Goal: Task Accomplishment & Management: Manage account settings

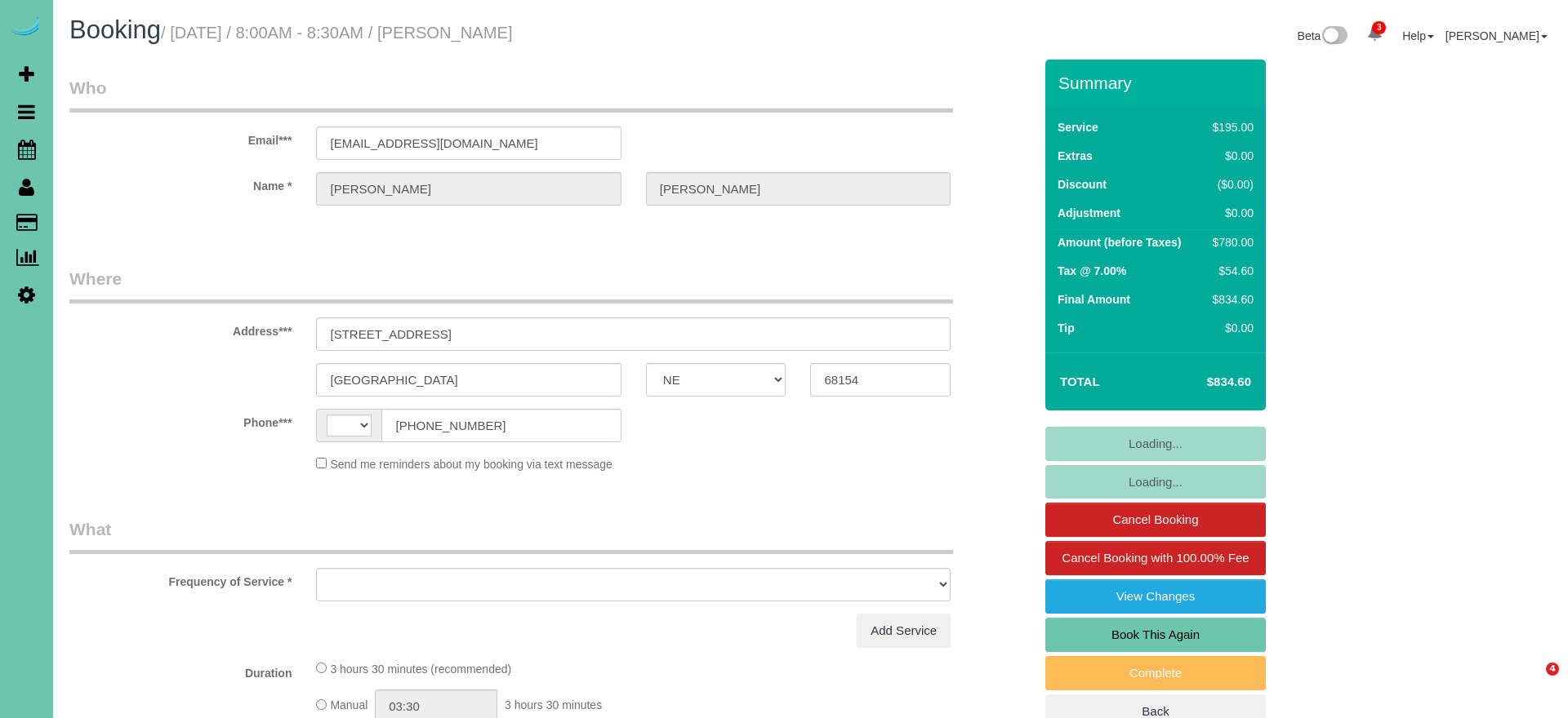
select select "NE"
select select "object:413"
select select "string:fspay-8494f729-eef0-4c00-b890-071cec4ebf91"
select select "string:US"
select select "object:664"
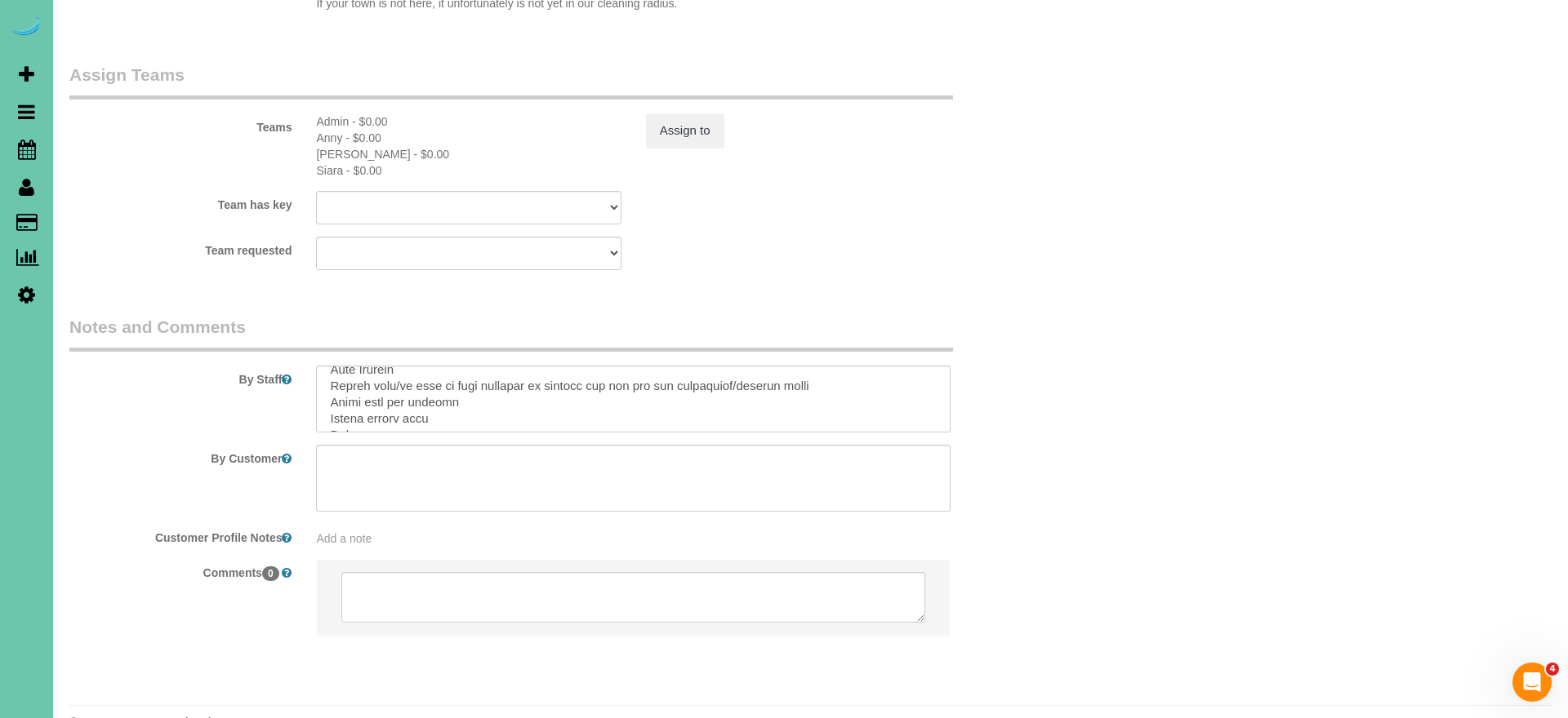
scroll to position [354, 0]
click at [414, 384] on textarea at bounding box center [633, 399] width 635 height 67
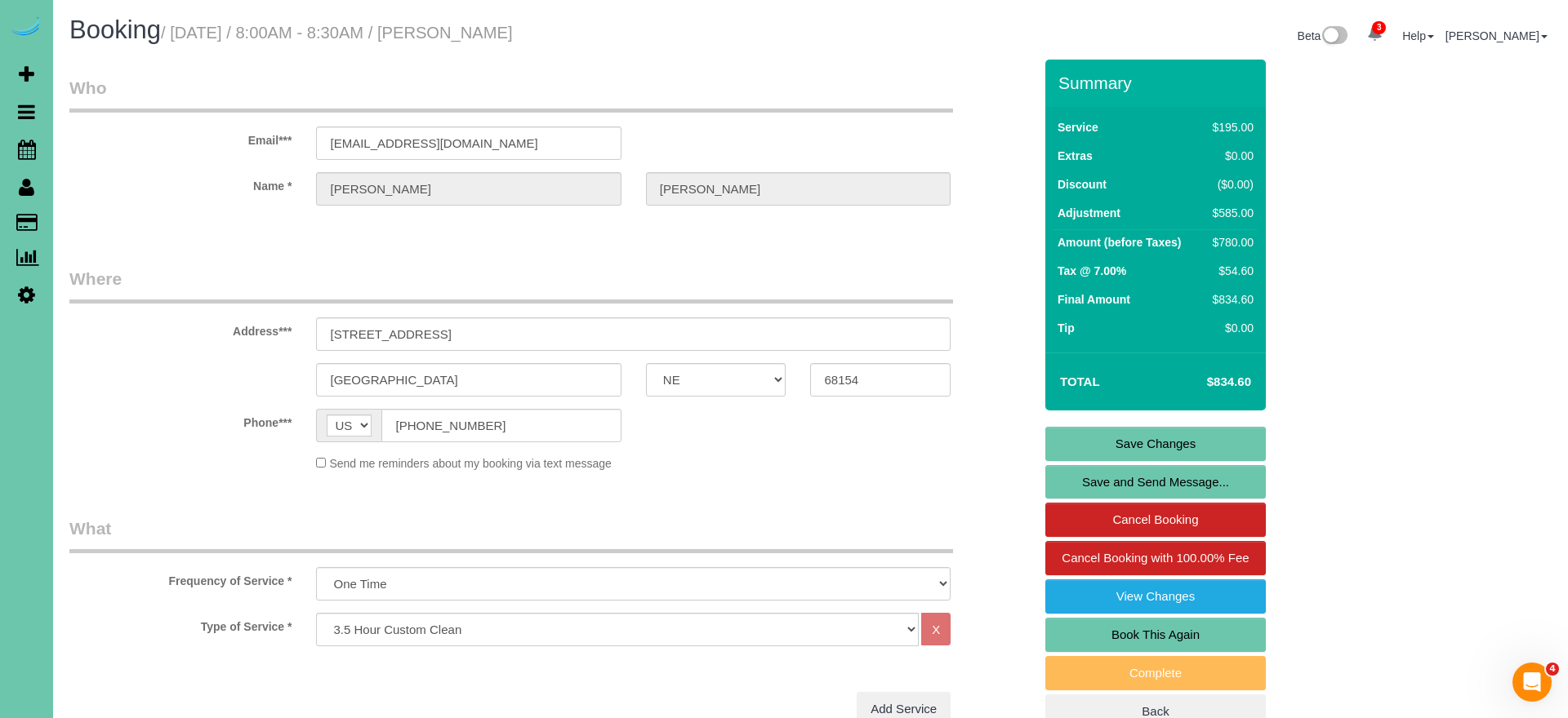
scroll to position [0, 0]
type textarea "** extension duster needed** 1. credit 2. assistant will be home to let you in …"
click at [1132, 447] on link "Save Changes" at bounding box center [1155, 444] width 220 height 34
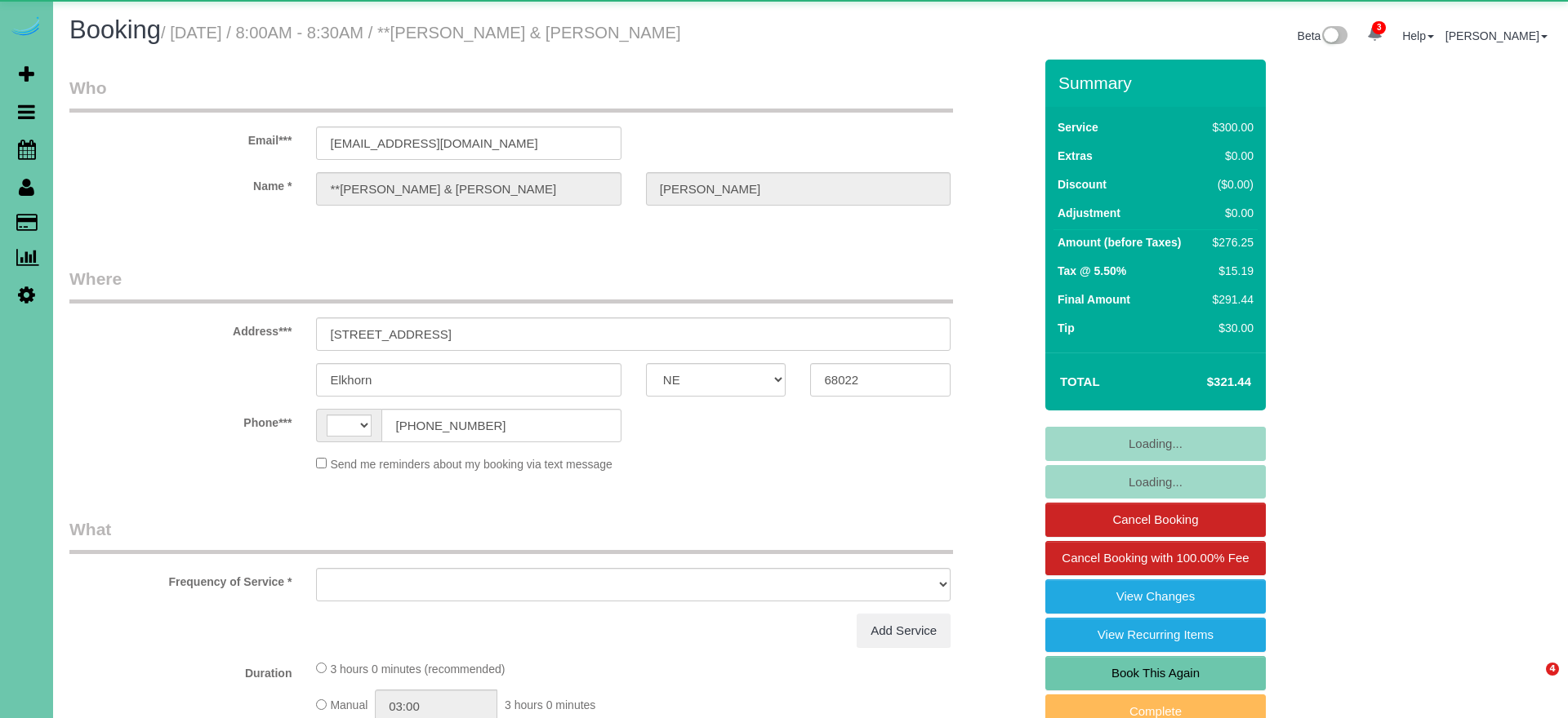
select select "NE"
select select "string:[GEOGRAPHIC_DATA]"
select select "object:407"
select select "string:fspay-935adc49-f2fe-45ea-ba26-4416233554b0"
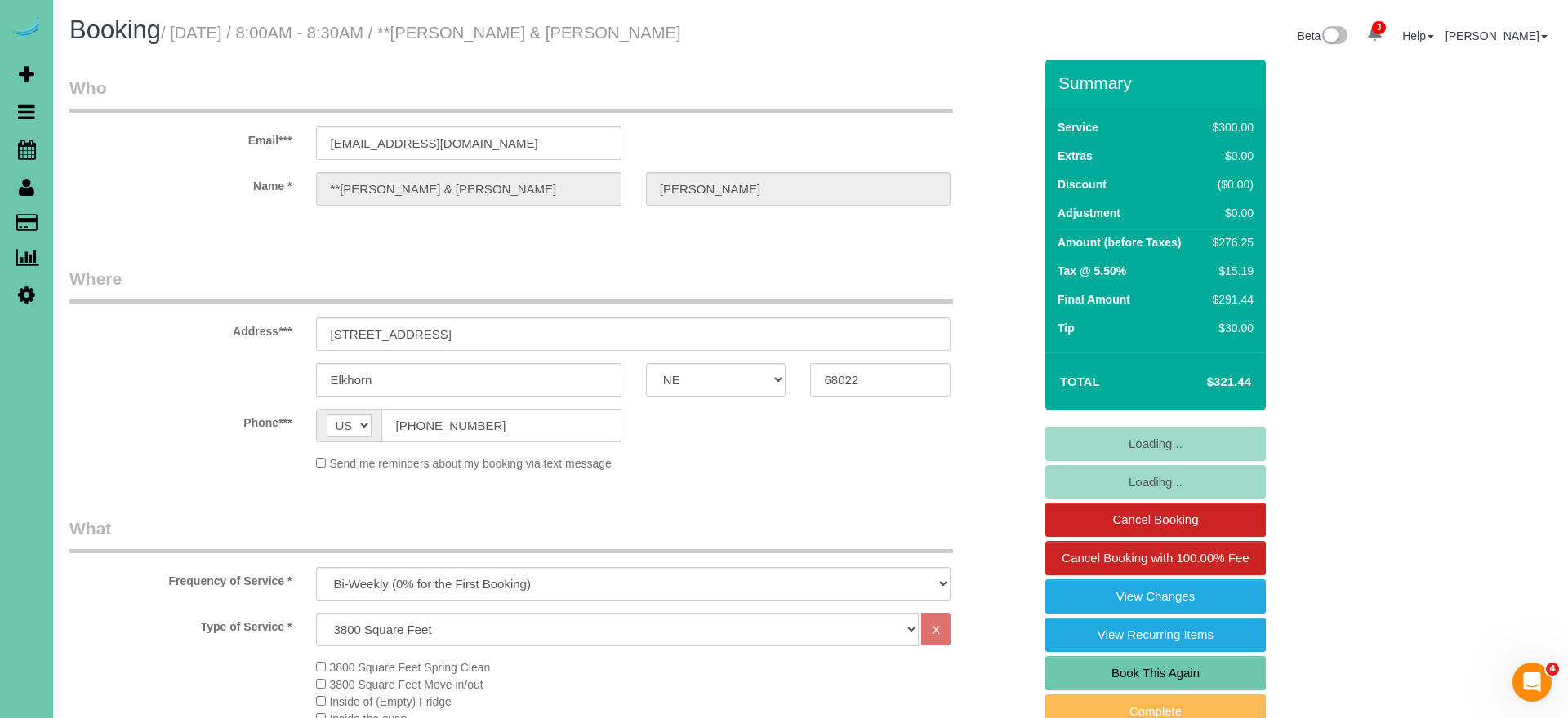
select select "object:935"
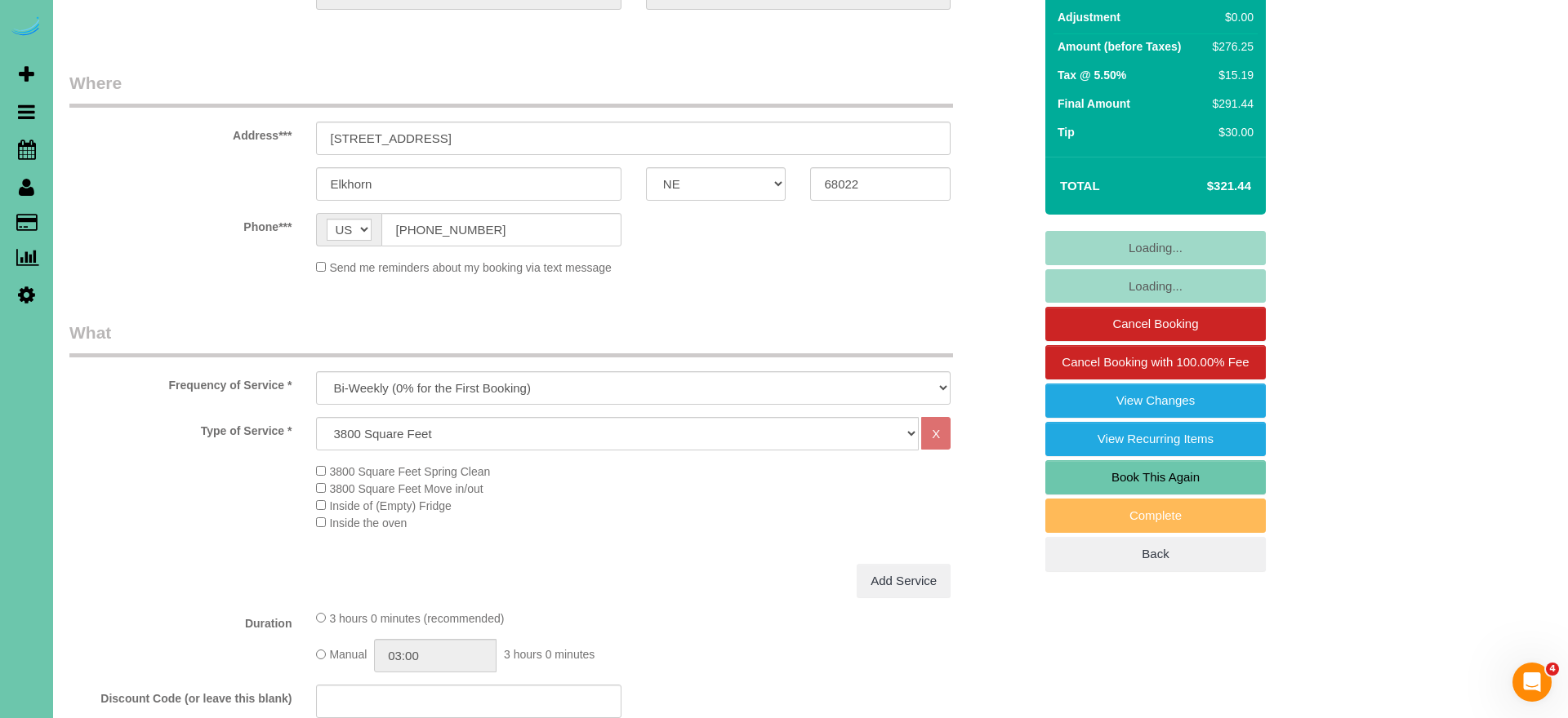
scroll to position [317, 0]
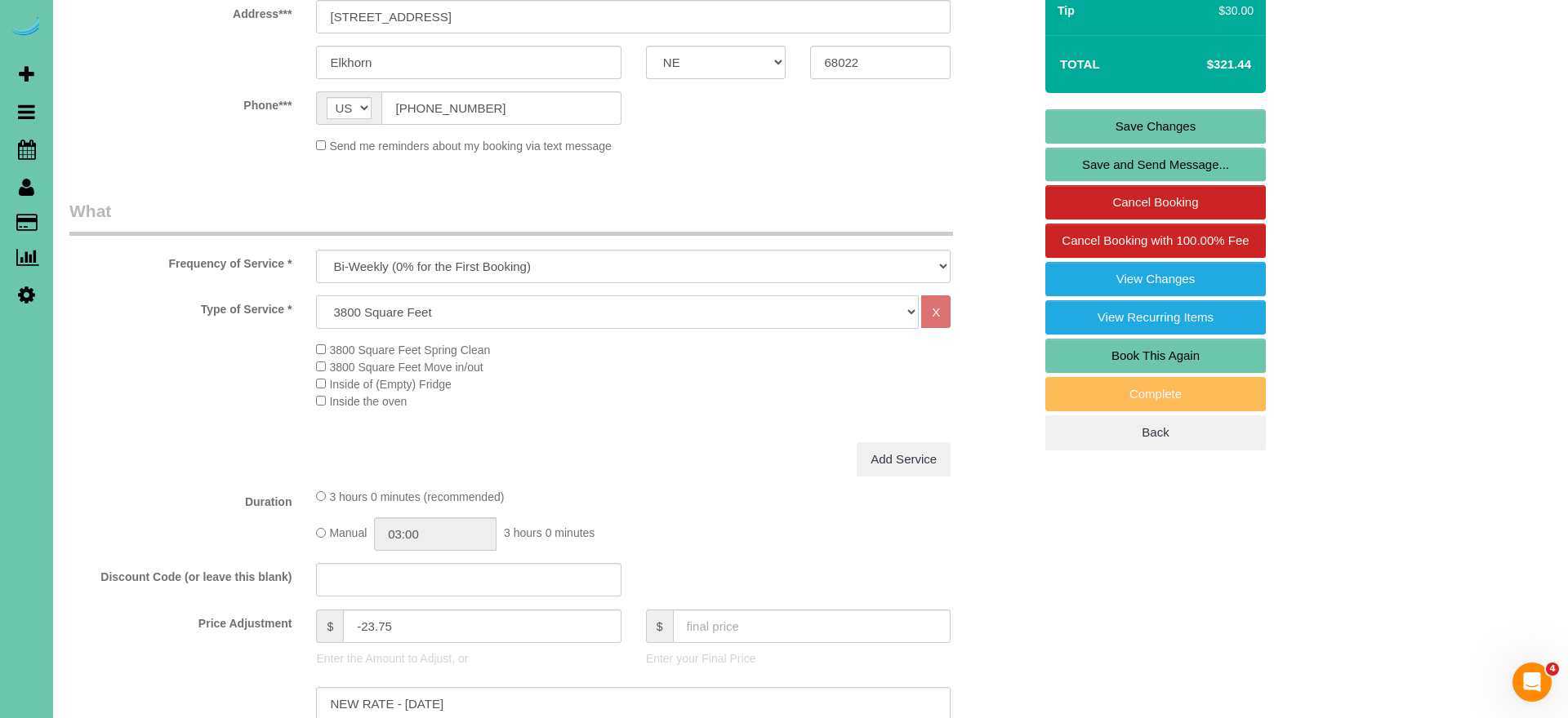
select select "160"
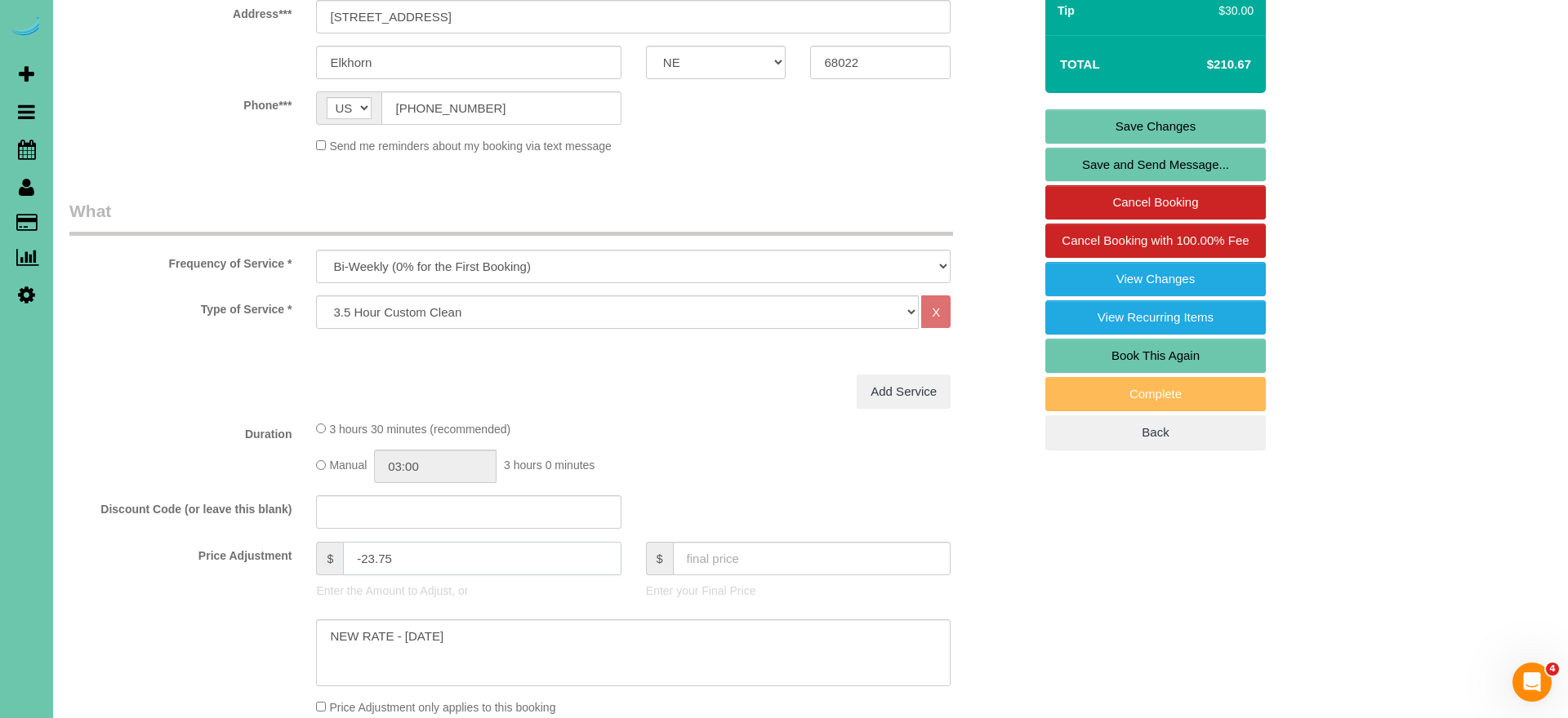
drag, startPoint x: 424, startPoint y: 556, endPoint x: 336, endPoint y: 544, distance: 88.8
click at [336, 544] on div "$ -23.75" at bounding box center [467, 559] width 305 height 34
type input "0"
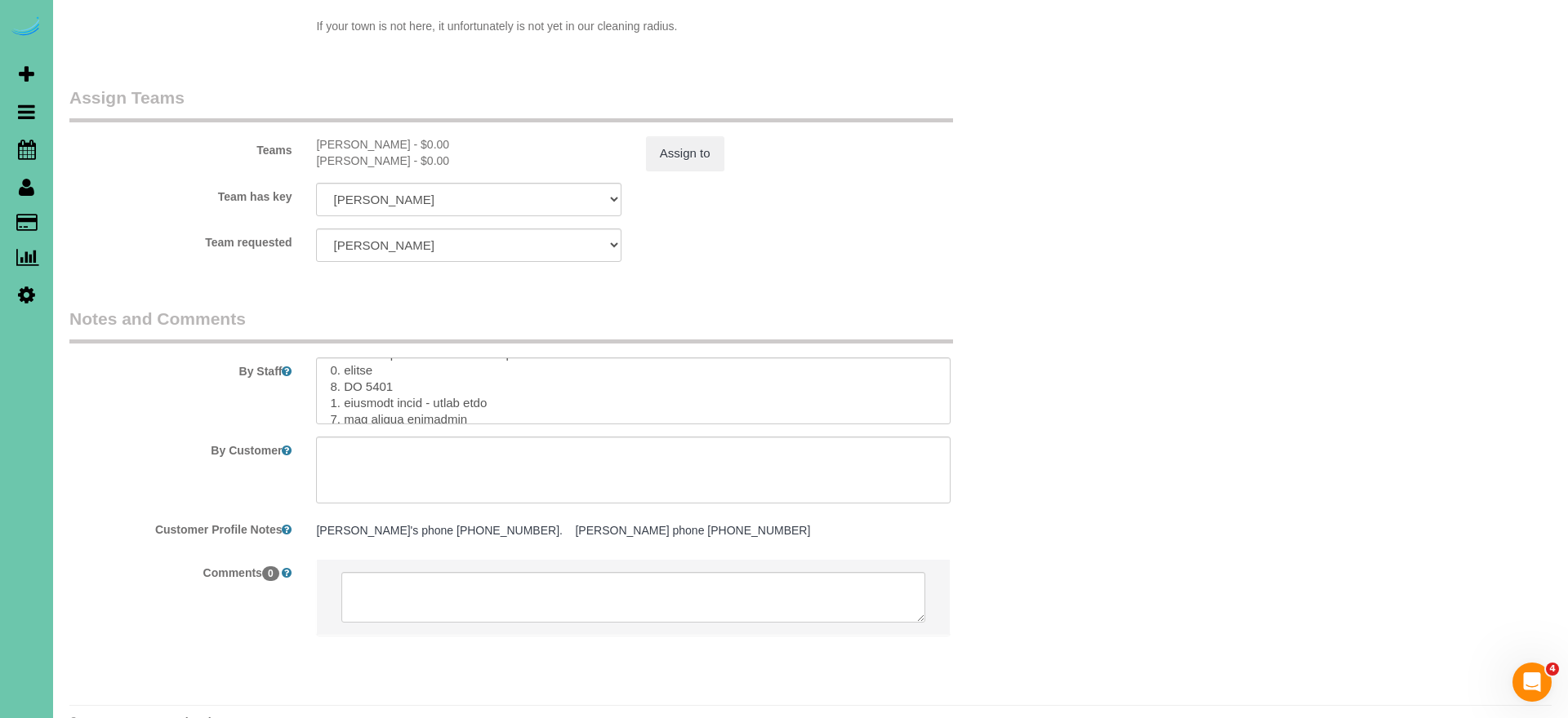
scroll to position [19, 0]
type input "-29.25"
drag, startPoint x: 500, startPoint y: 366, endPoint x: 439, endPoint y: 364, distance: 61.0
click at [439, 364] on textarea at bounding box center [633, 391] width 635 height 67
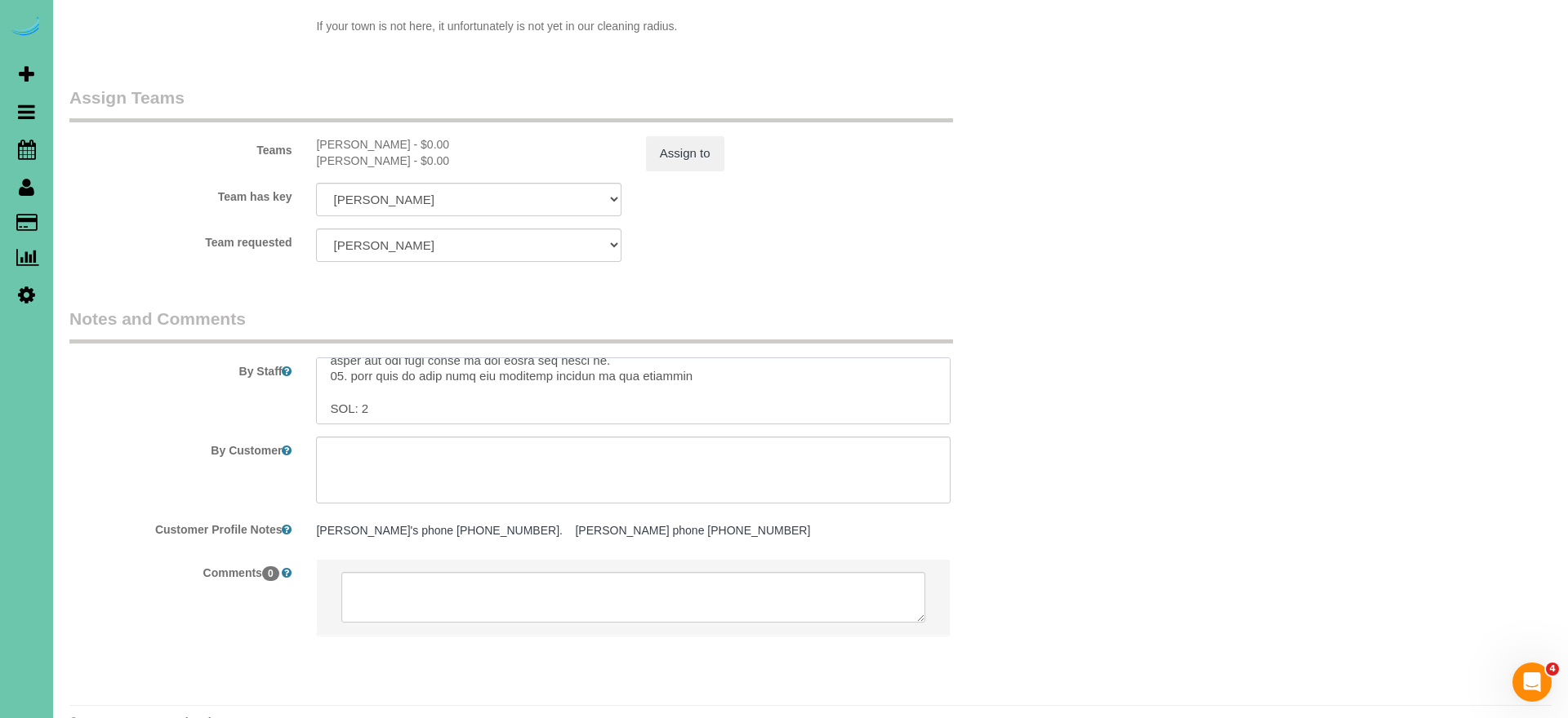
drag, startPoint x: 379, startPoint y: 362, endPoint x: 332, endPoint y: 358, distance: 47.2
click at [337, 360] on textarea at bounding box center [633, 391] width 635 height 67
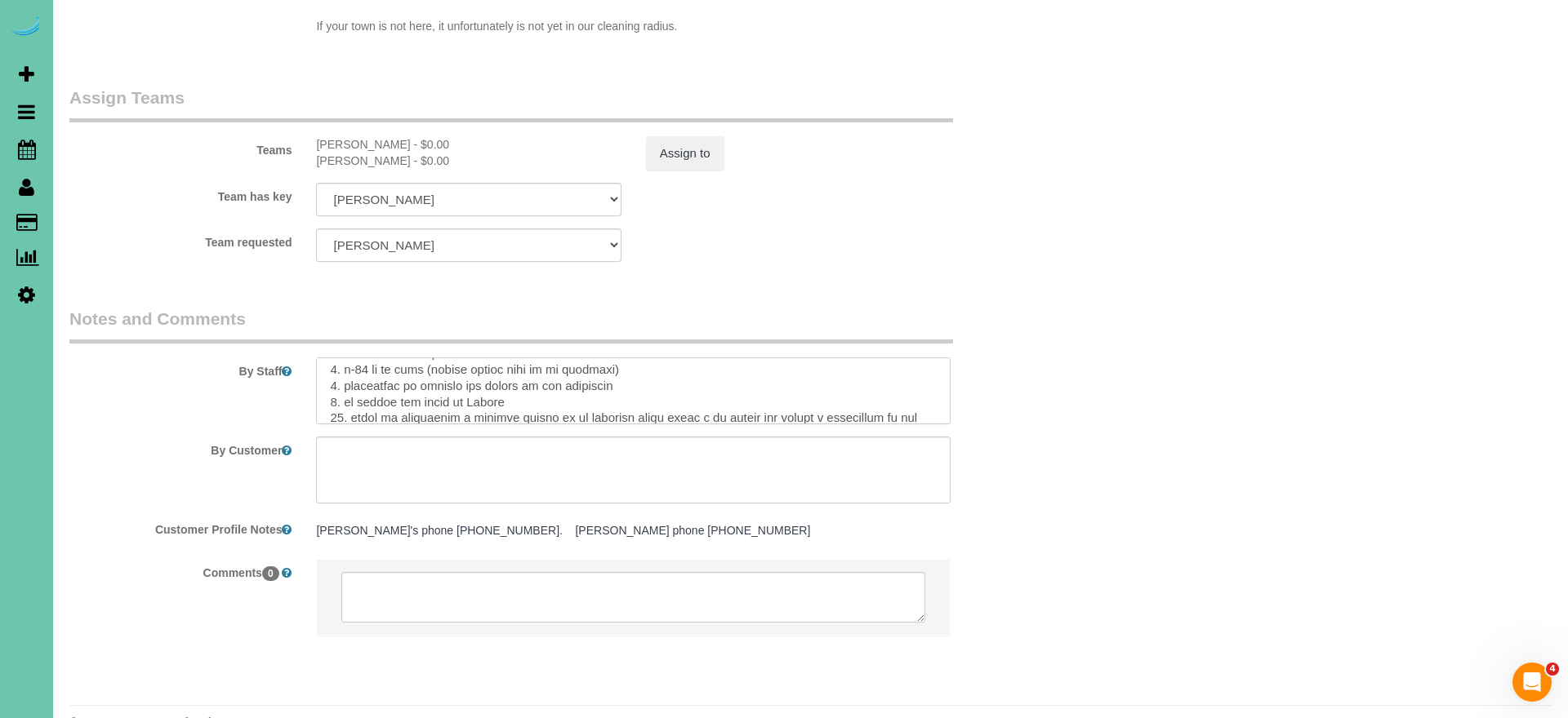
scroll to position [1669, 0]
drag, startPoint x: 325, startPoint y: 357, endPoint x: 460, endPoint y: 469, distance: 175.4
click at [460, 469] on sui-booking-comments "By Staff By Customer Customer Profile Notes Joy's phone 402-650-7826. Terry's p…" at bounding box center [551, 481] width 963 height 346
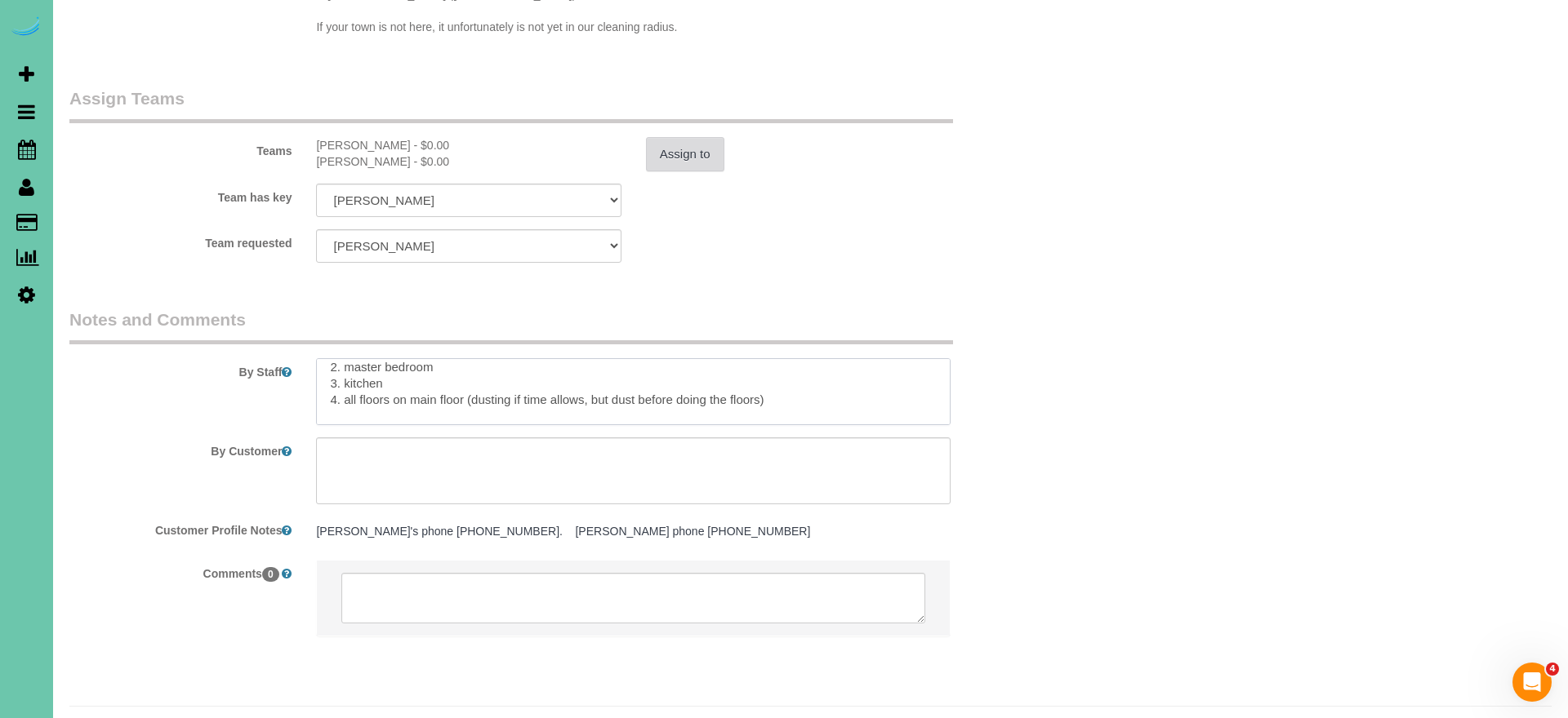
type textarea "****Trash can in the laundry room **** 1. credit 2. GC 1105 3. biweekly clean -…"
click at [671, 137] on button "Assign to" at bounding box center [685, 154] width 79 height 34
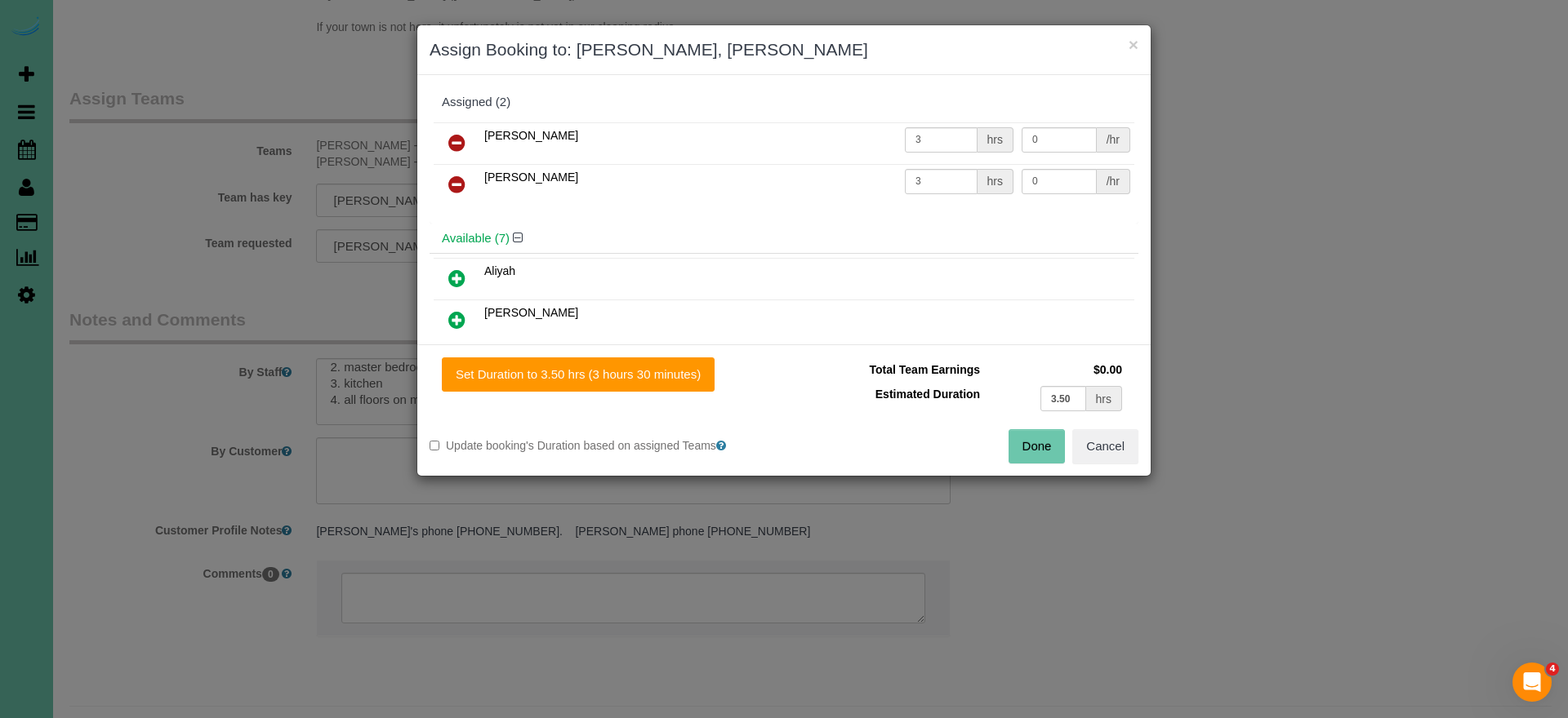
click at [455, 138] on icon at bounding box center [456, 142] width 17 height 19
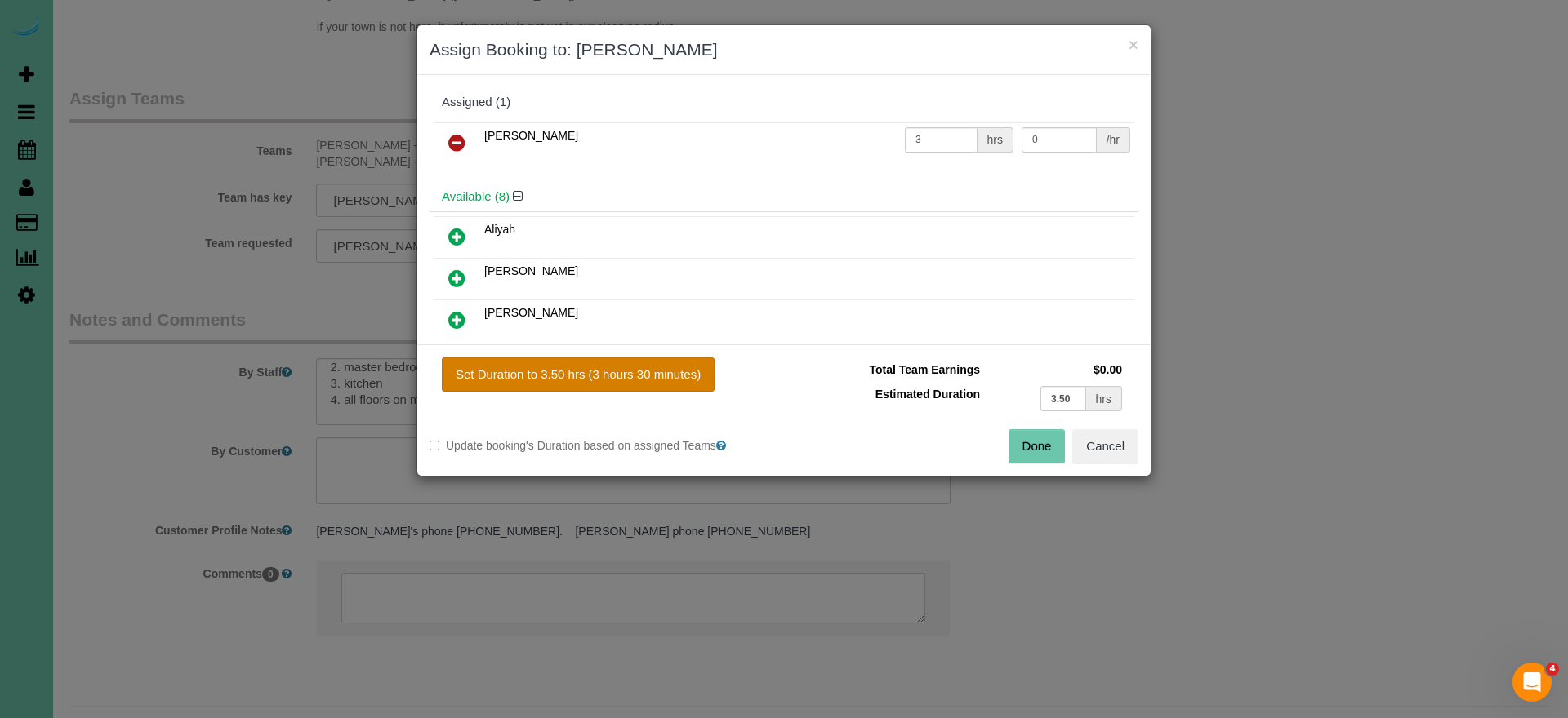
drag, startPoint x: 595, startPoint y: 371, endPoint x: 695, endPoint y: 387, distance: 101.3
click at [596, 371] on button "Set Duration to 3.50 hrs (3 hours 30 minutes)" at bounding box center [578, 374] width 273 height 34
type input "3.50"
click at [1038, 440] on button "Done" at bounding box center [1036, 445] width 57 height 34
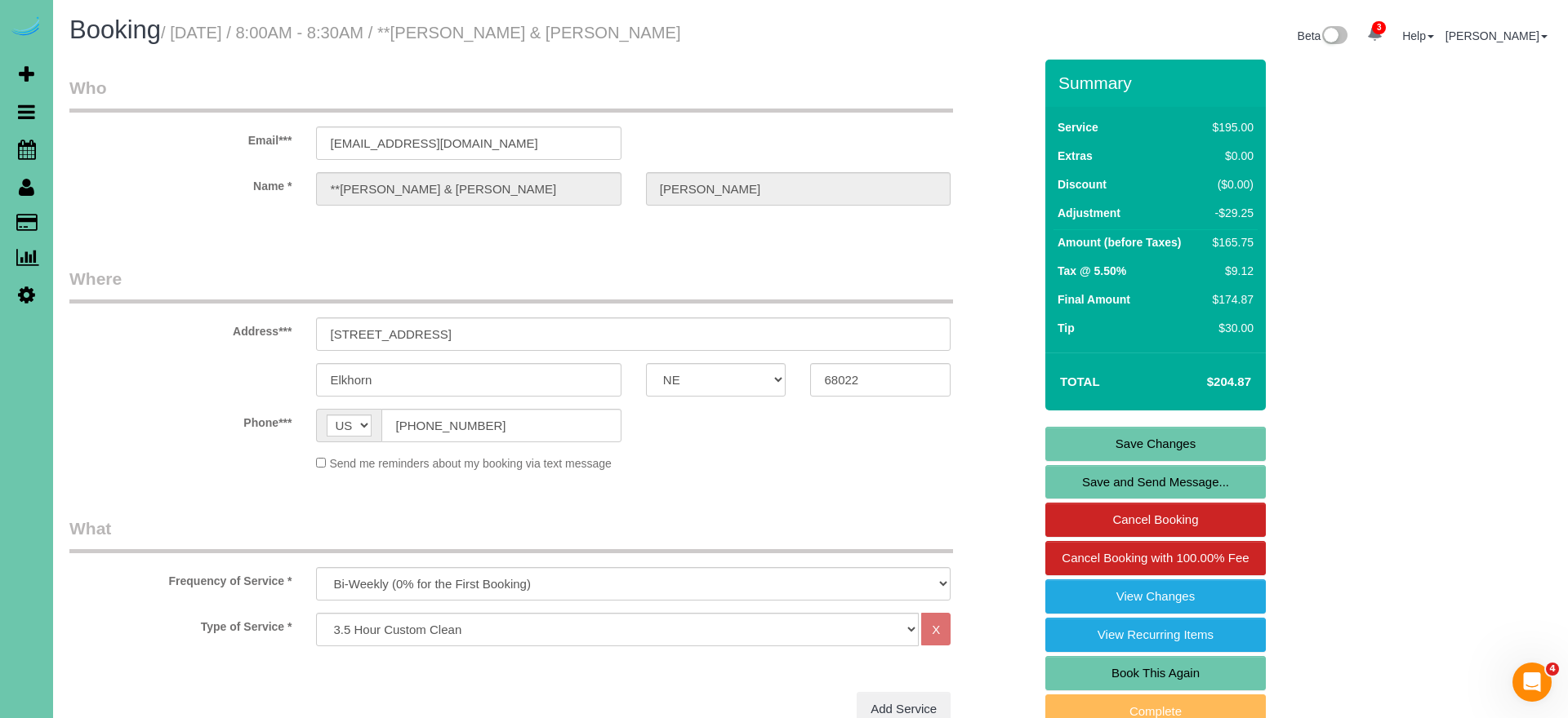
scroll to position [0, 0]
click at [1107, 439] on link "Save Changes" at bounding box center [1155, 444] width 220 height 34
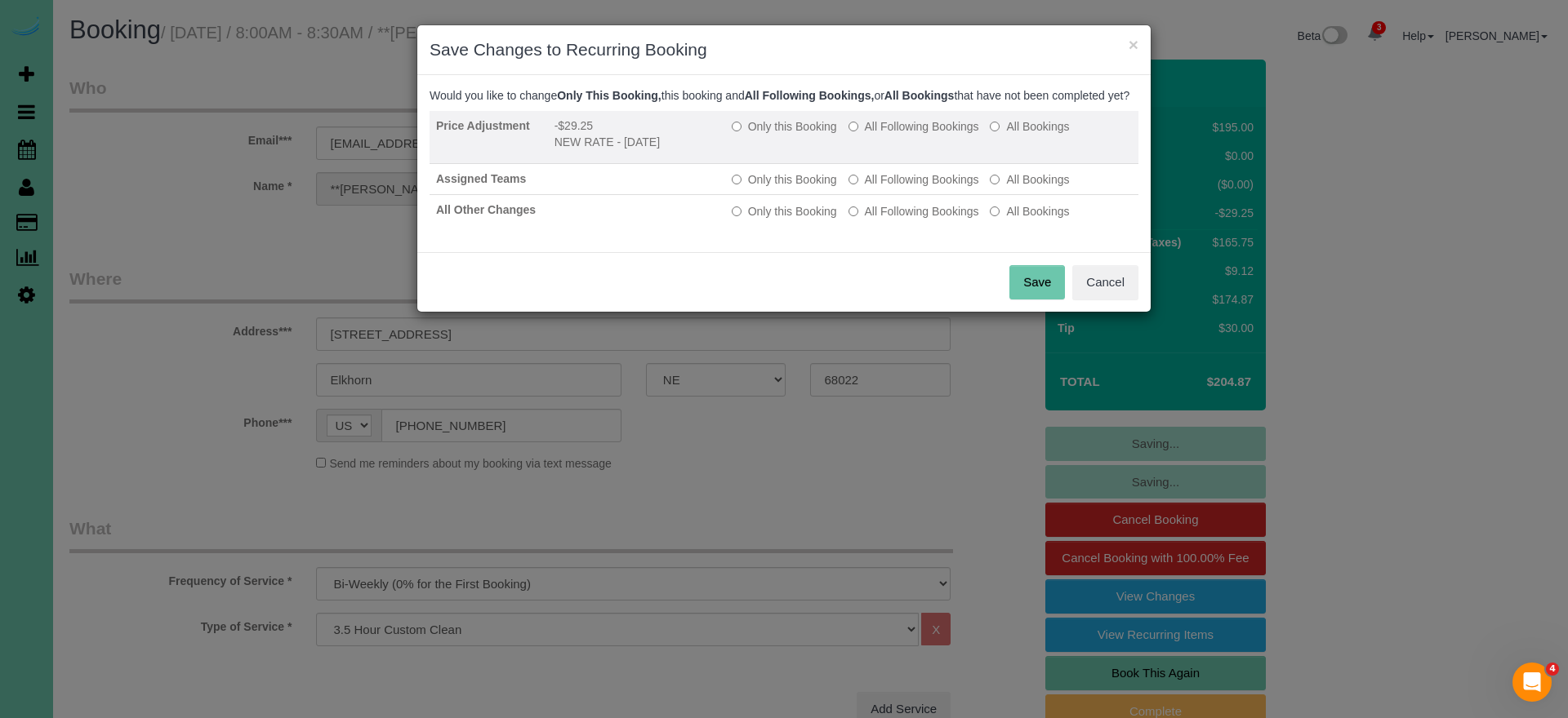
drag, startPoint x: 890, startPoint y: 141, endPoint x: 884, endPoint y: 155, distance: 15.2
click at [891, 134] on label "All Following Bookings" at bounding box center [913, 126] width 131 height 16
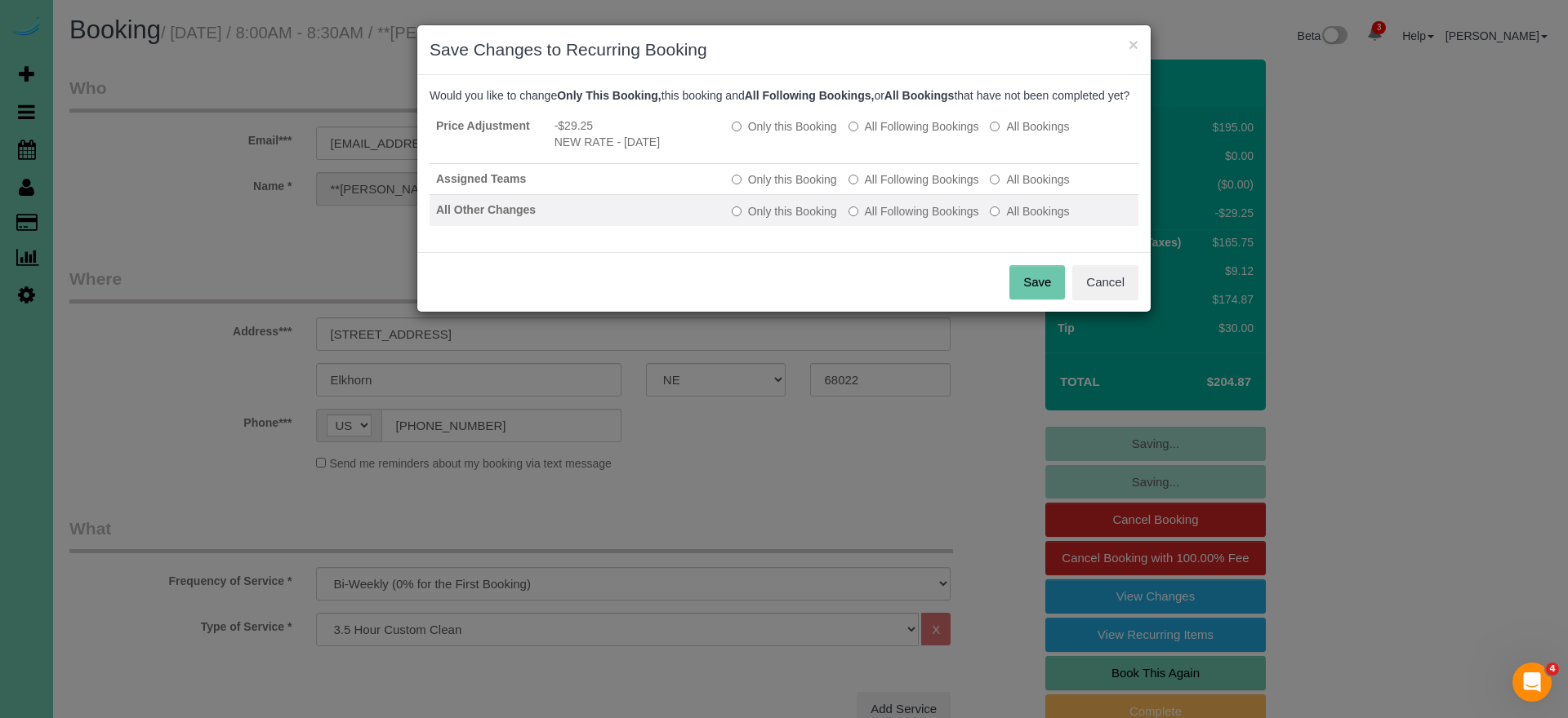
drag, startPoint x: 869, startPoint y: 188, endPoint x: 865, endPoint y: 218, distance: 30.3
click at [868, 188] on label "All Following Bookings" at bounding box center [913, 179] width 131 height 16
click at [865, 220] on label "All Following Bookings" at bounding box center [913, 211] width 131 height 16
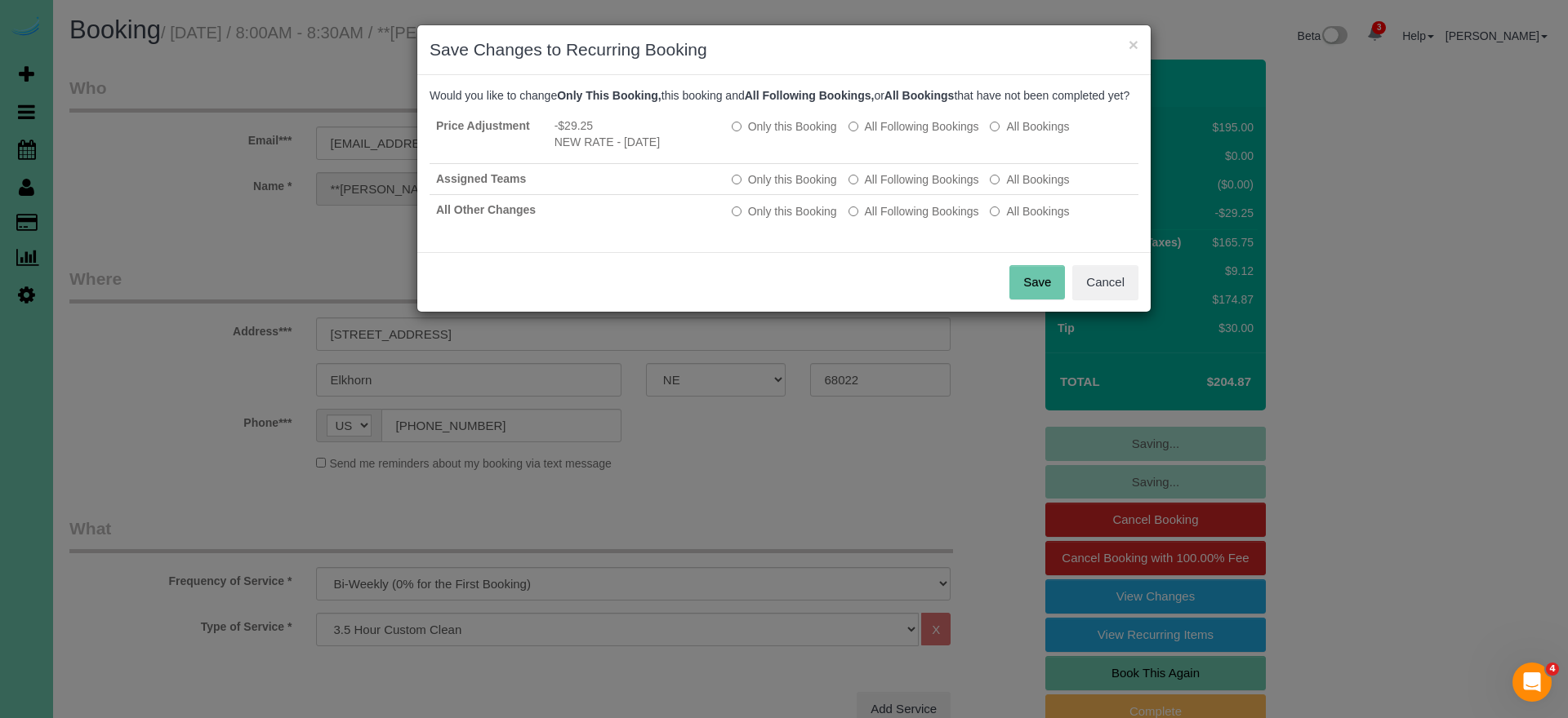
drag, startPoint x: 1044, startPoint y: 293, endPoint x: 1018, endPoint y: 270, distance: 34.7
click at [1044, 293] on button "Save" at bounding box center [1036, 282] width 56 height 34
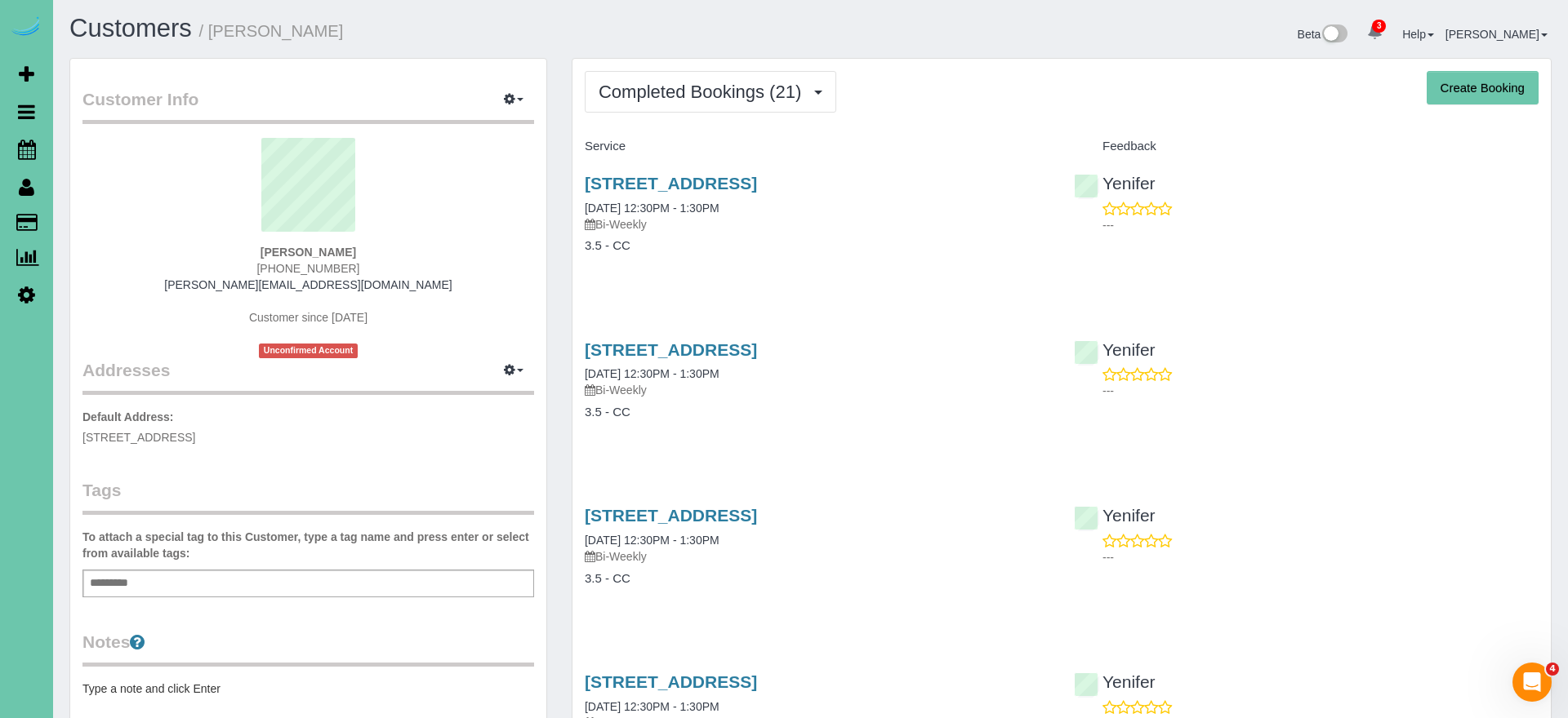
scroll to position [2, 0]
click at [29, 151] on icon at bounding box center [27, 149] width 18 height 19
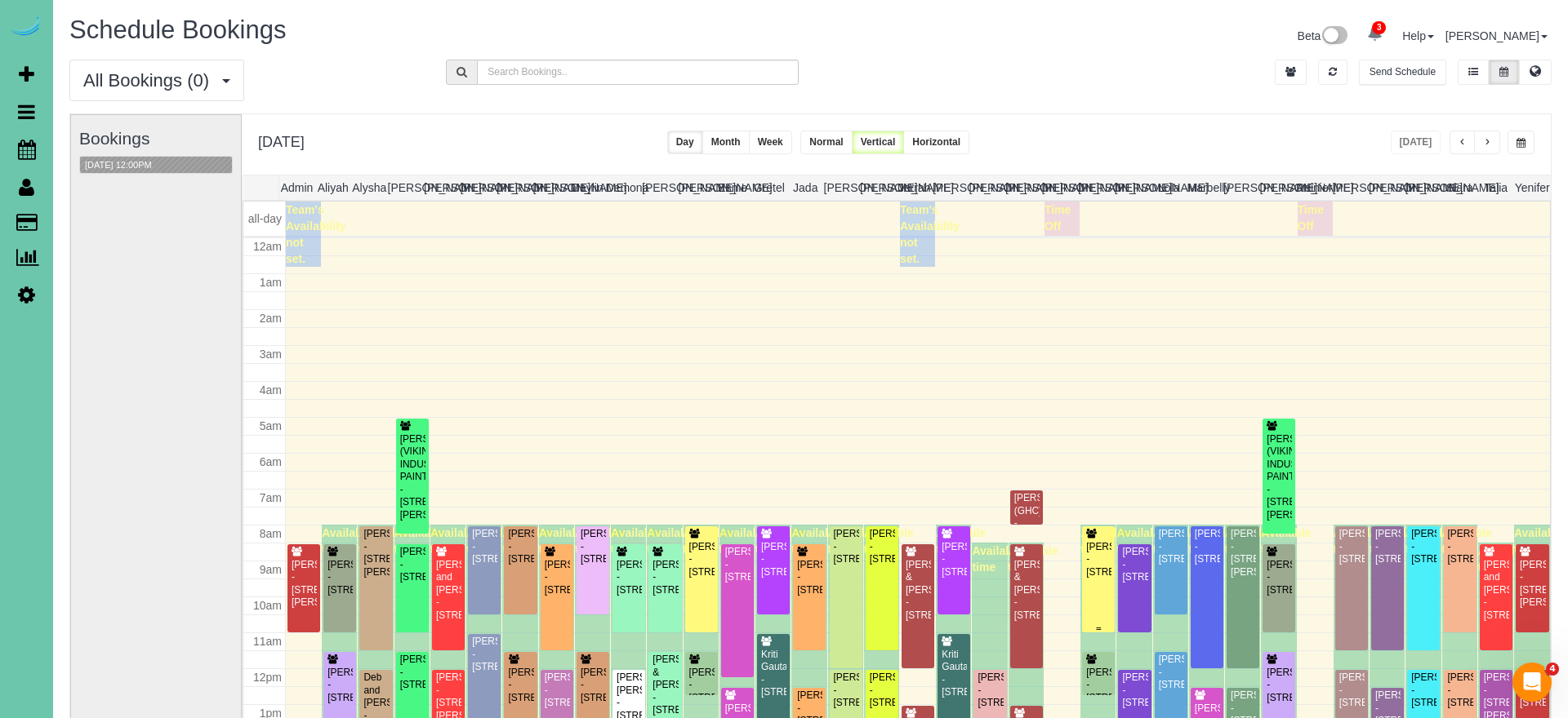
scroll to position [217, 0]
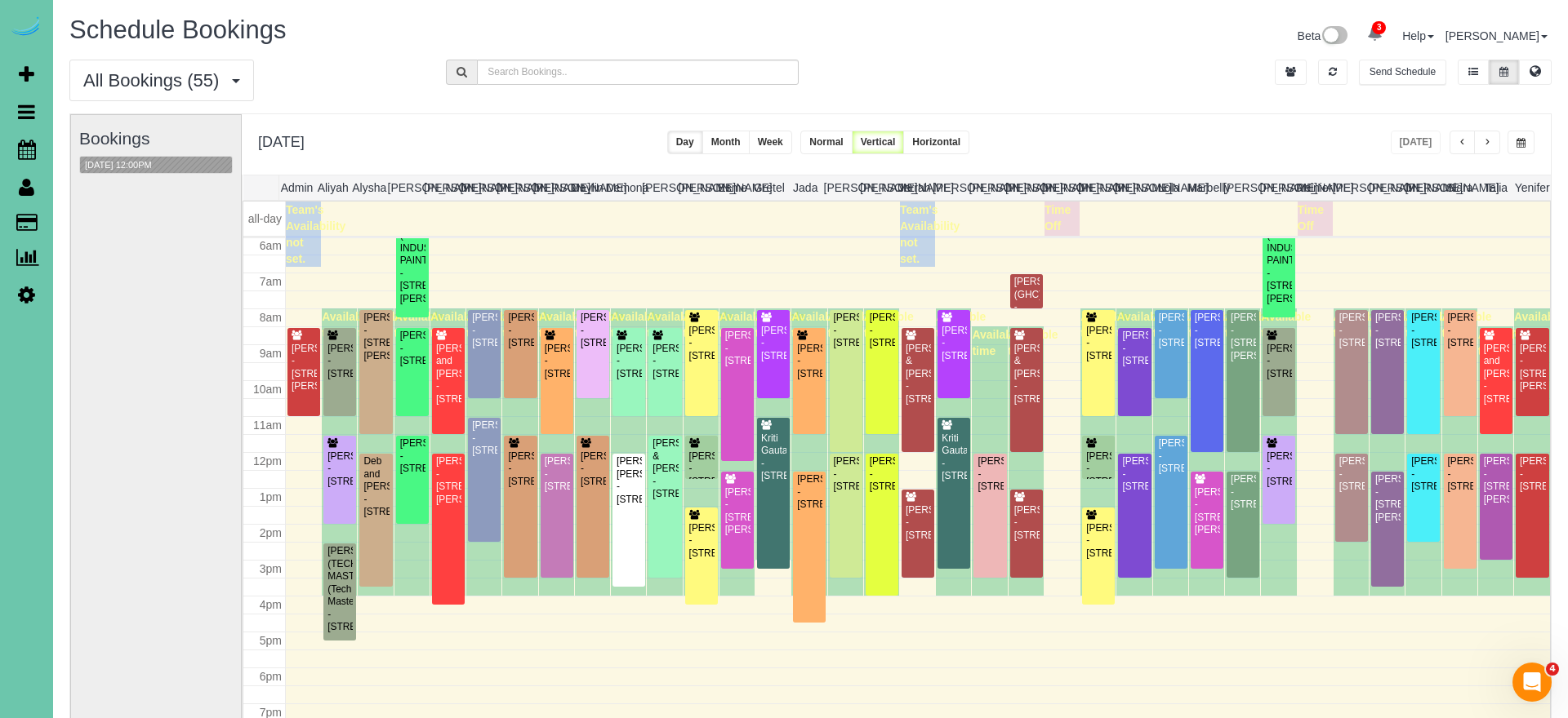
click at [1491, 139] on button "button" at bounding box center [1487, 143] width 27 height 24
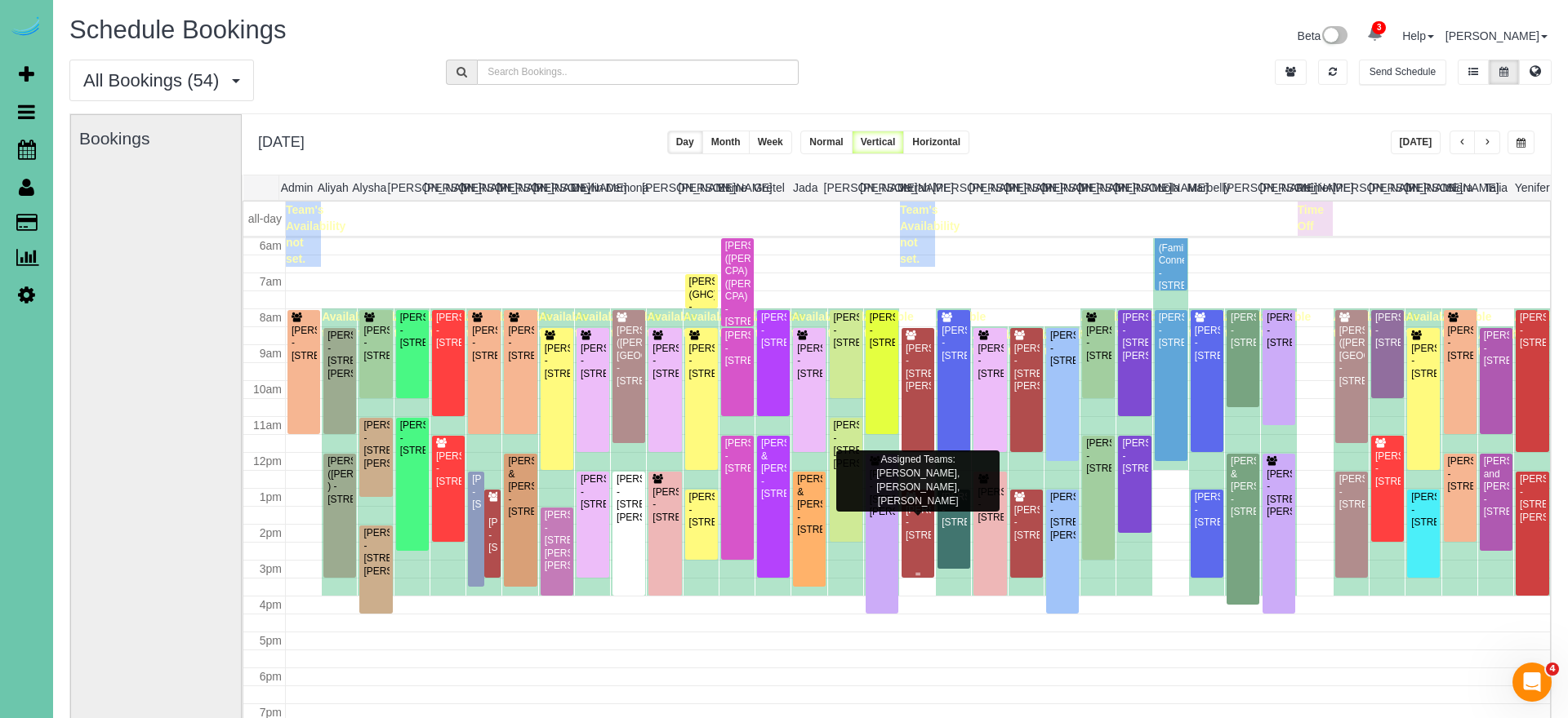
click at [926, 516] on div "Shana Renfrow - 5018 N 209th Ave, Elkhorn, NE 68022" at bounding box center [918, 523] width 27 height 38
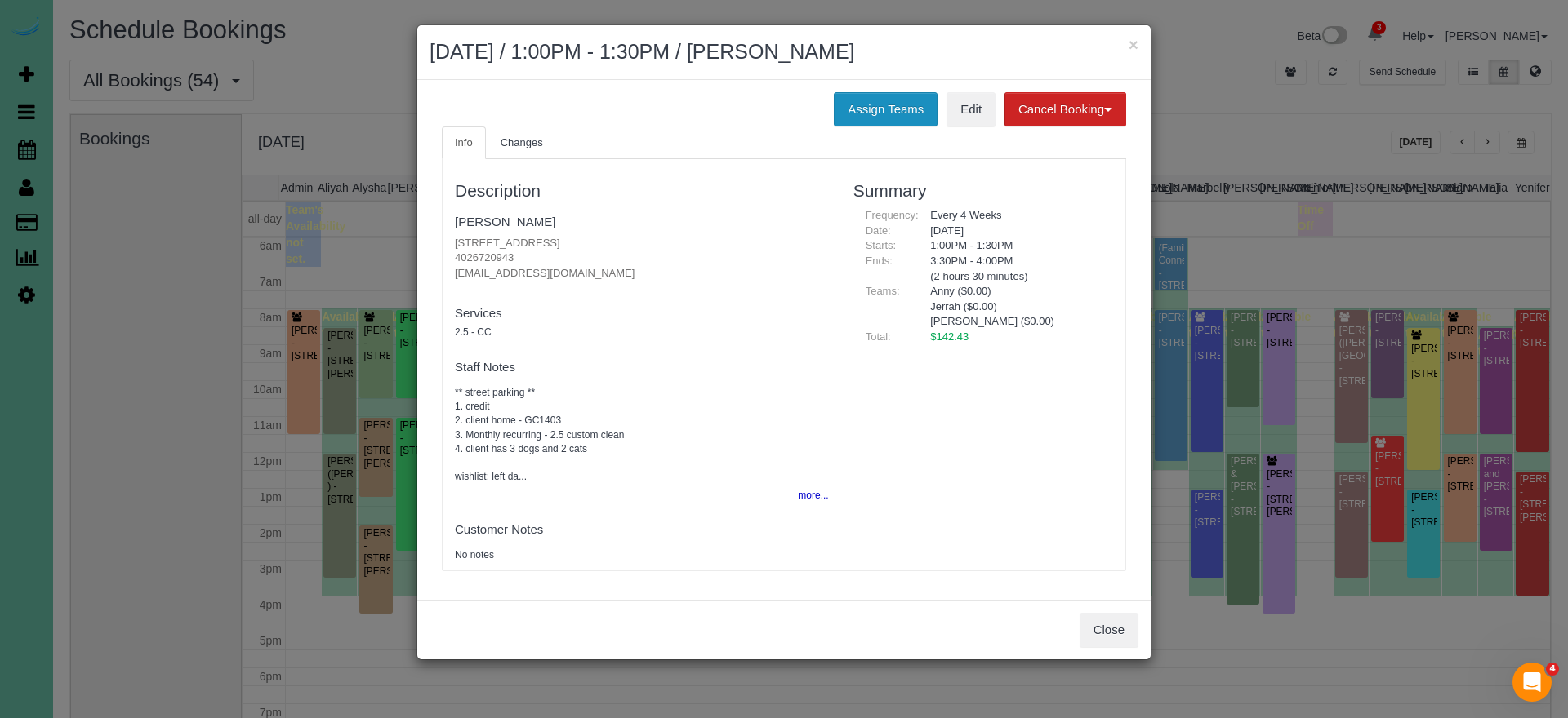
click at [891, 102] on button "Assign Teams" at bounding box center [885, 109] width 103 height 34
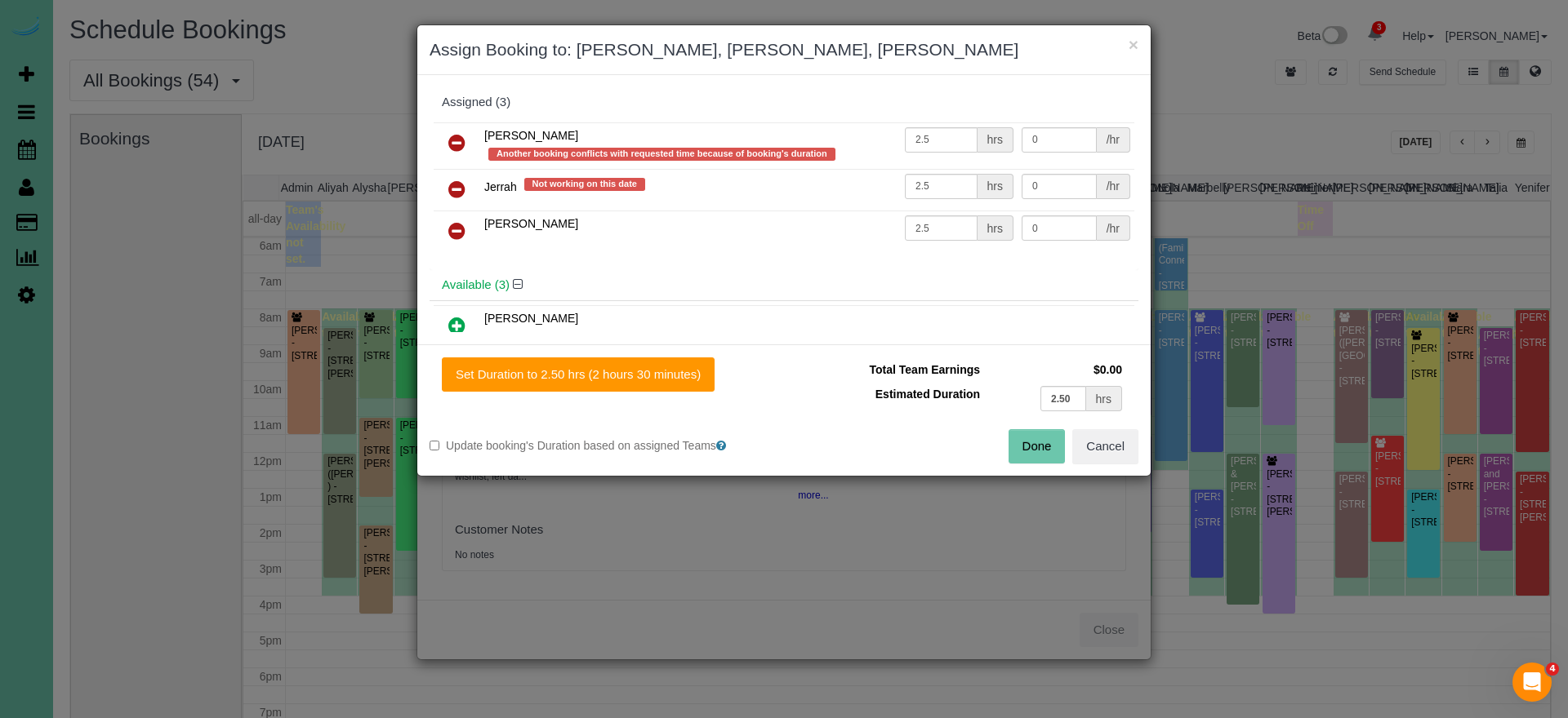
click at [469, 135] on link at bounding box center [456, 144] width 38 height 33
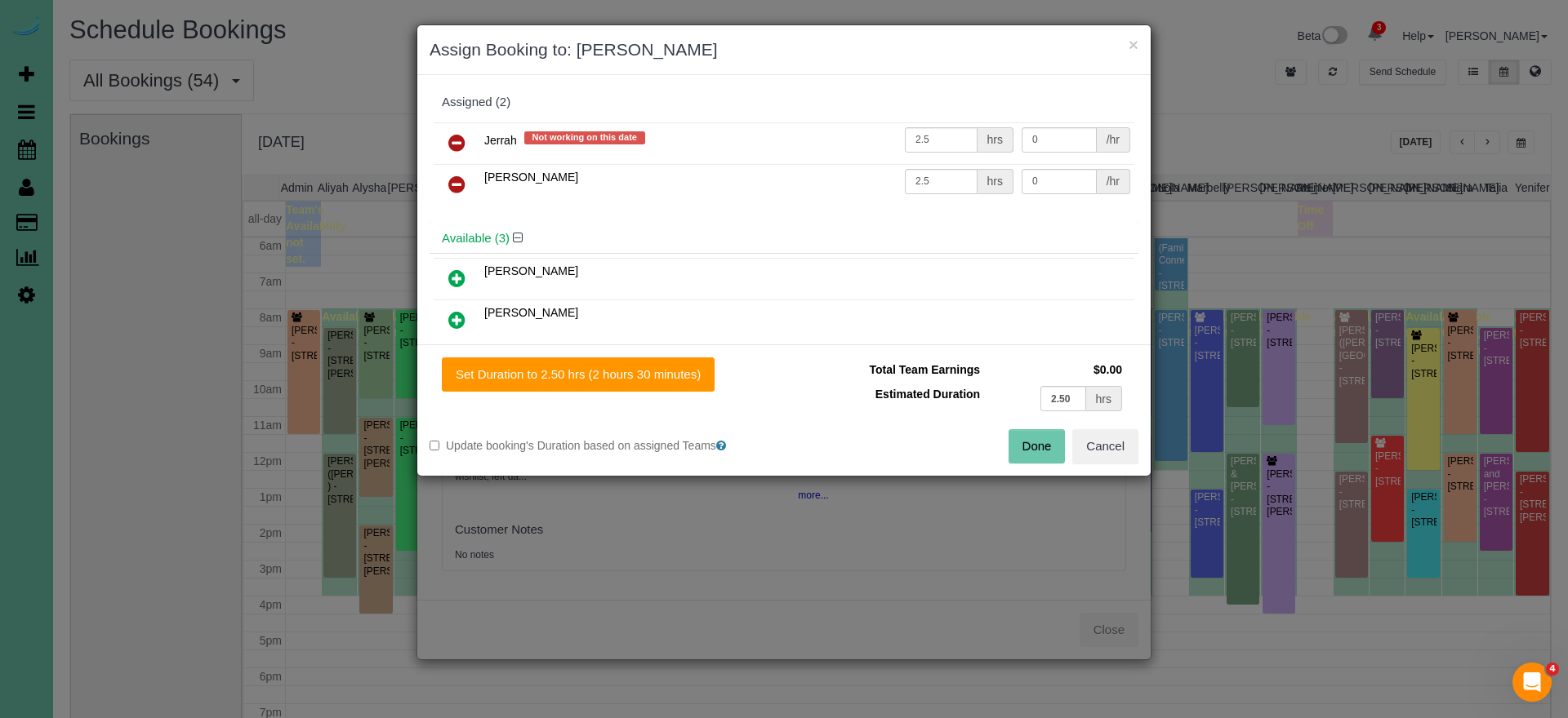
click at [1037, 436] on button "Done" at bounding box center [1036, 445] width 57 height 34
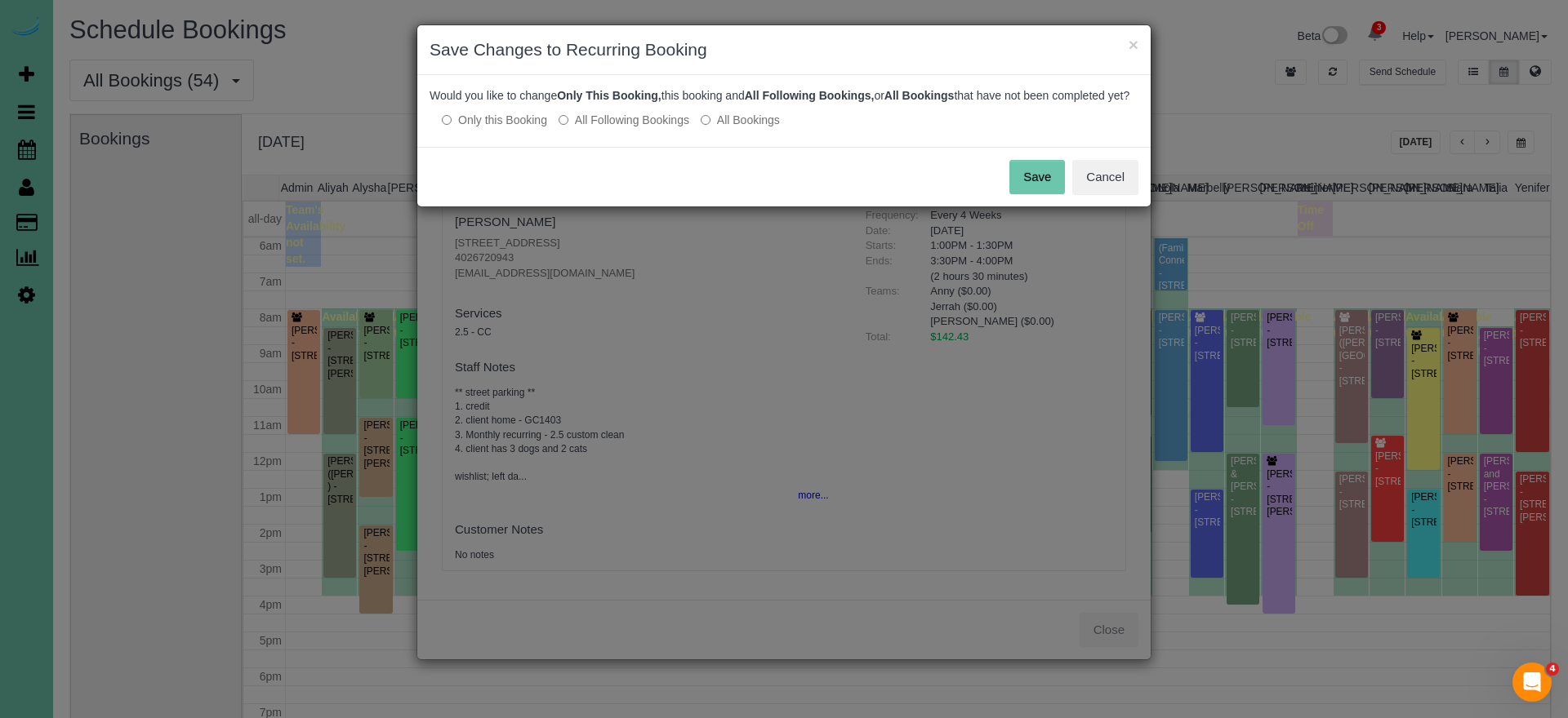
click at [1030, 194] on button "Save" at bounding box center [1036, 177] width 56 height 34
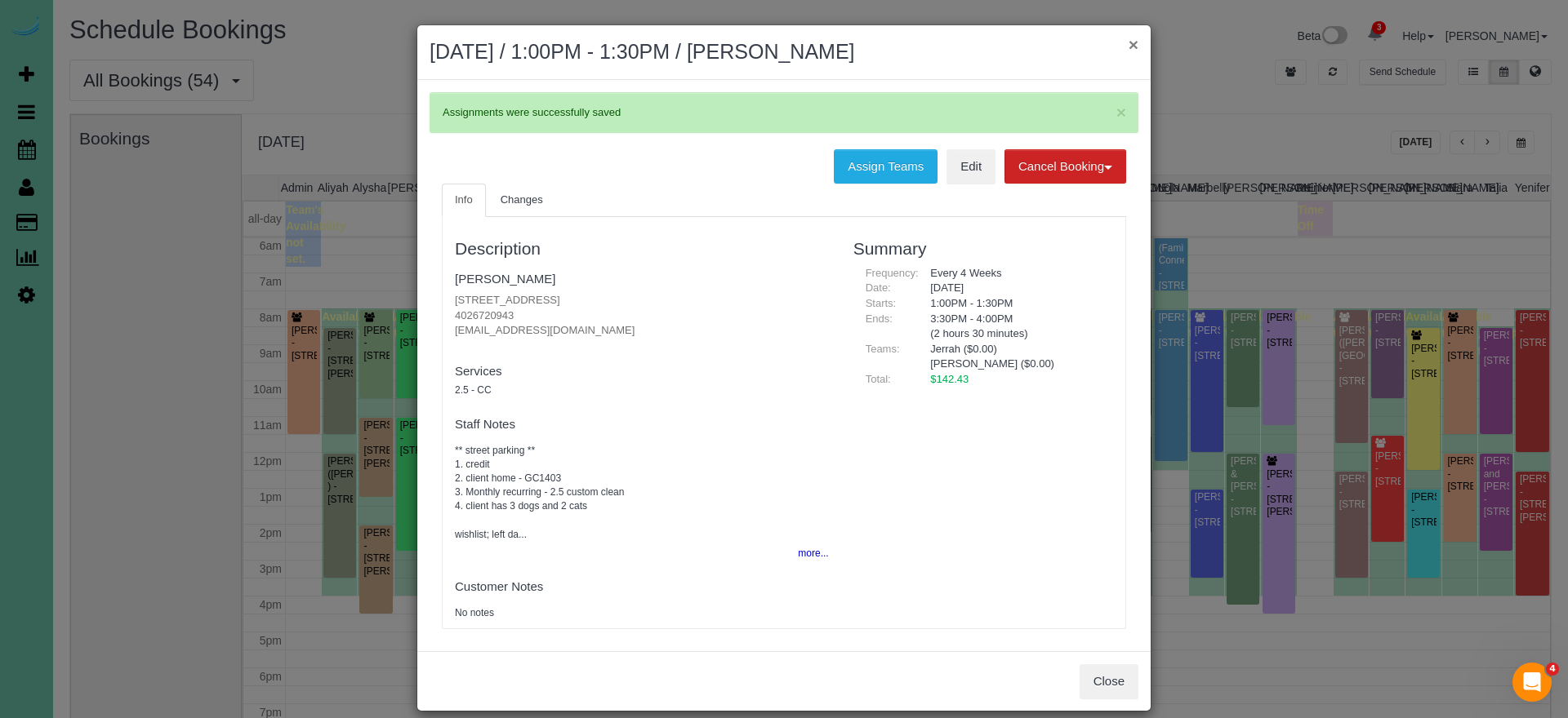
click at [1131, 44] on button "×" at bounding box center [1133, 44] width 10 height 17
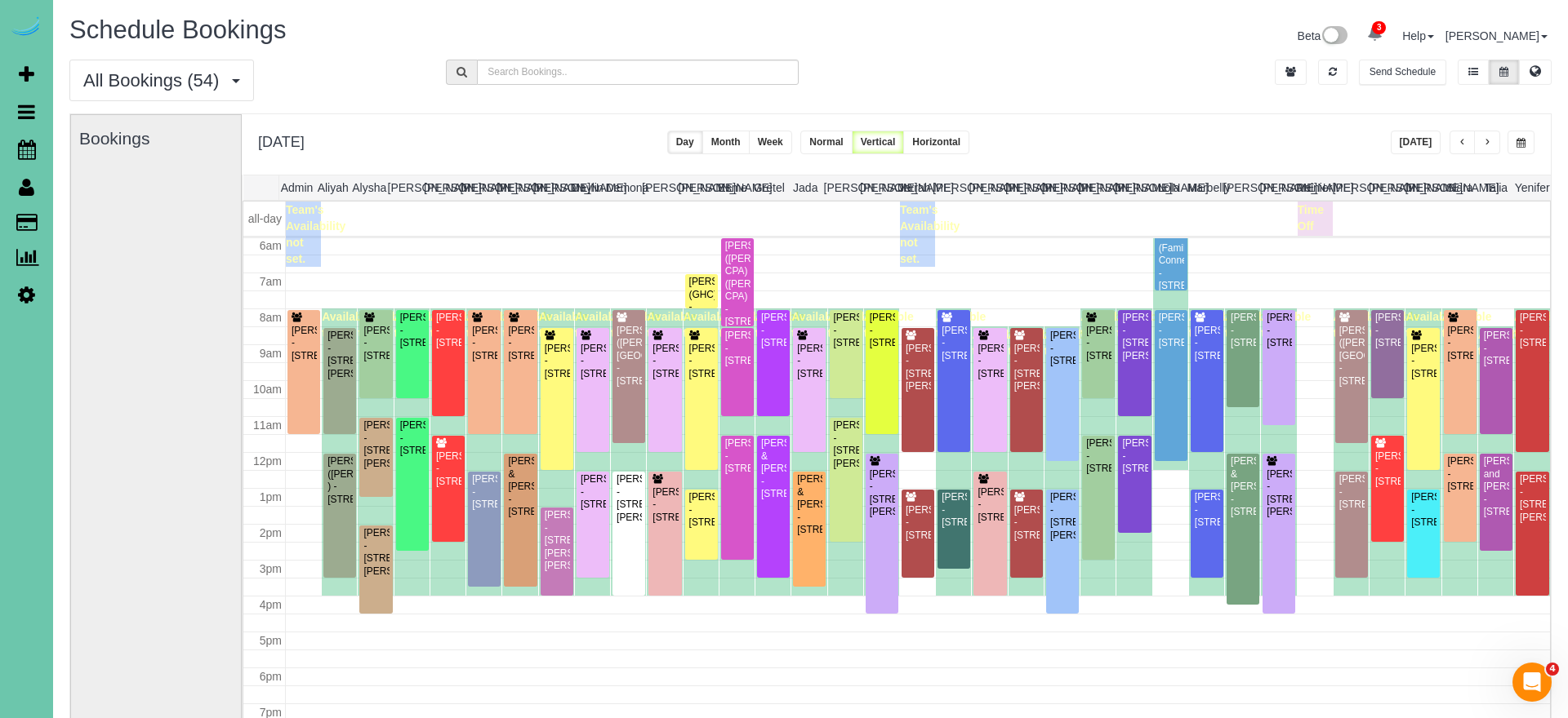
click at [1481, 140] on button "button" at bounding box center [1487, 143] width 27 height 24
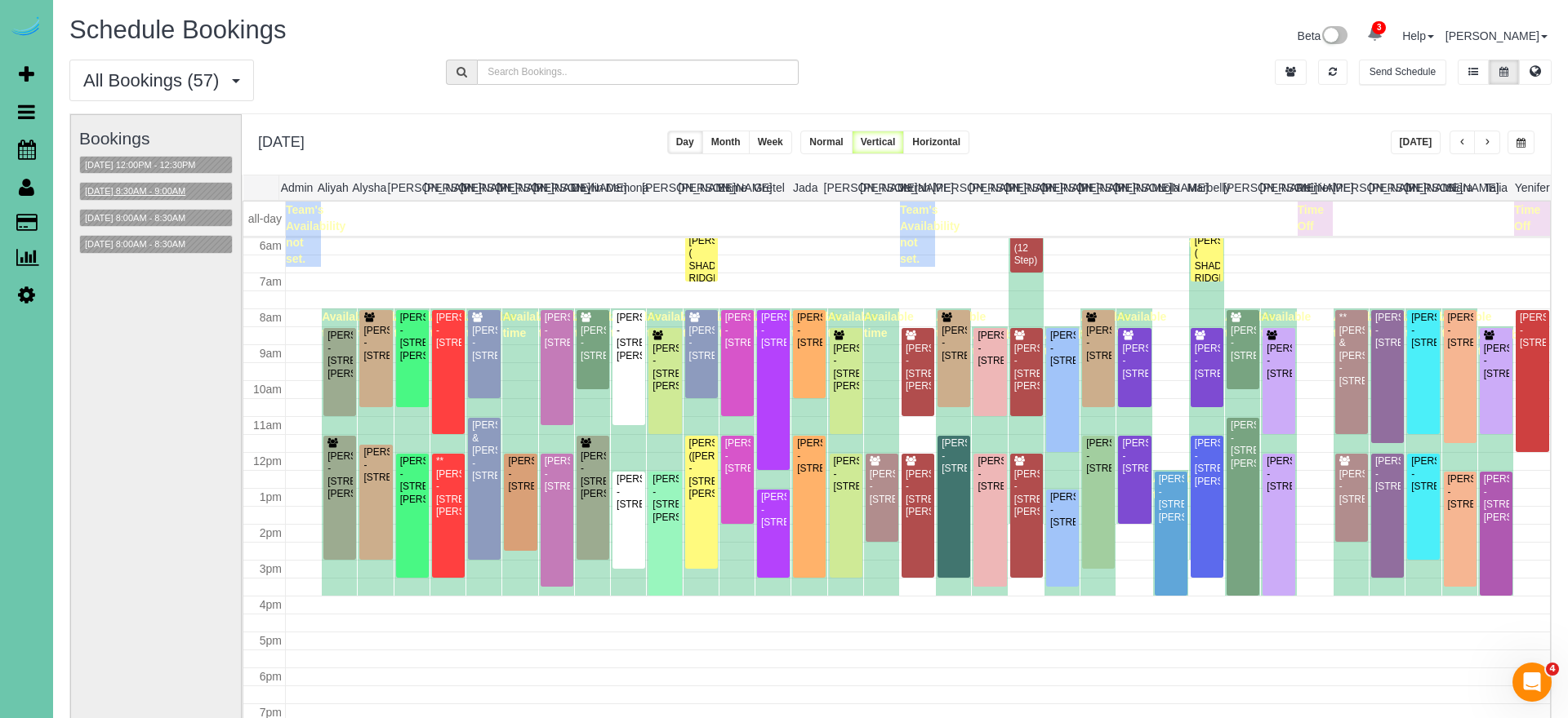
click at [156, 191] on button "09/25/2025 8:30AM - 9:00AM" at bounding box center [134, 191] width 110 height 17
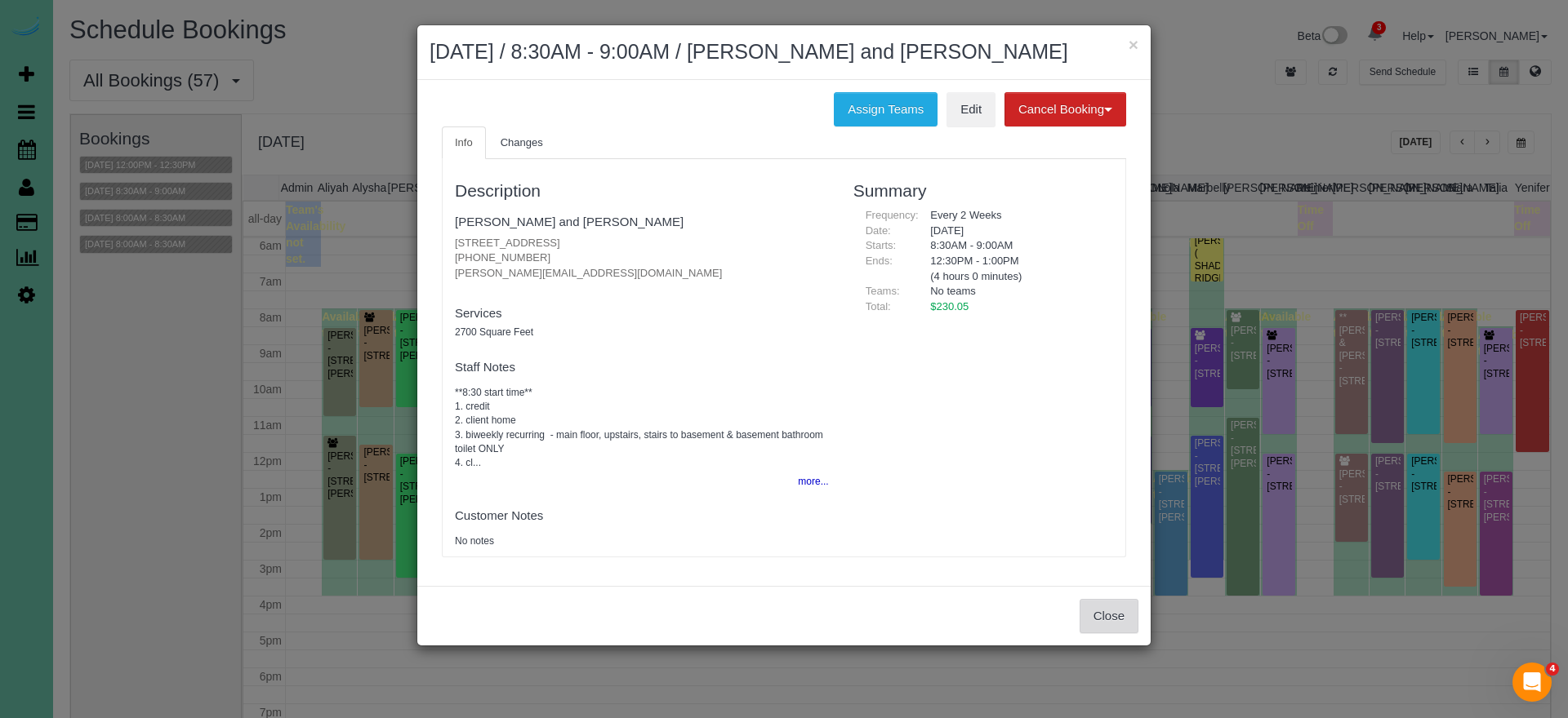
click at [1131, 616] on button "Close" at bounding box center [1109, 616] width 59 height 34
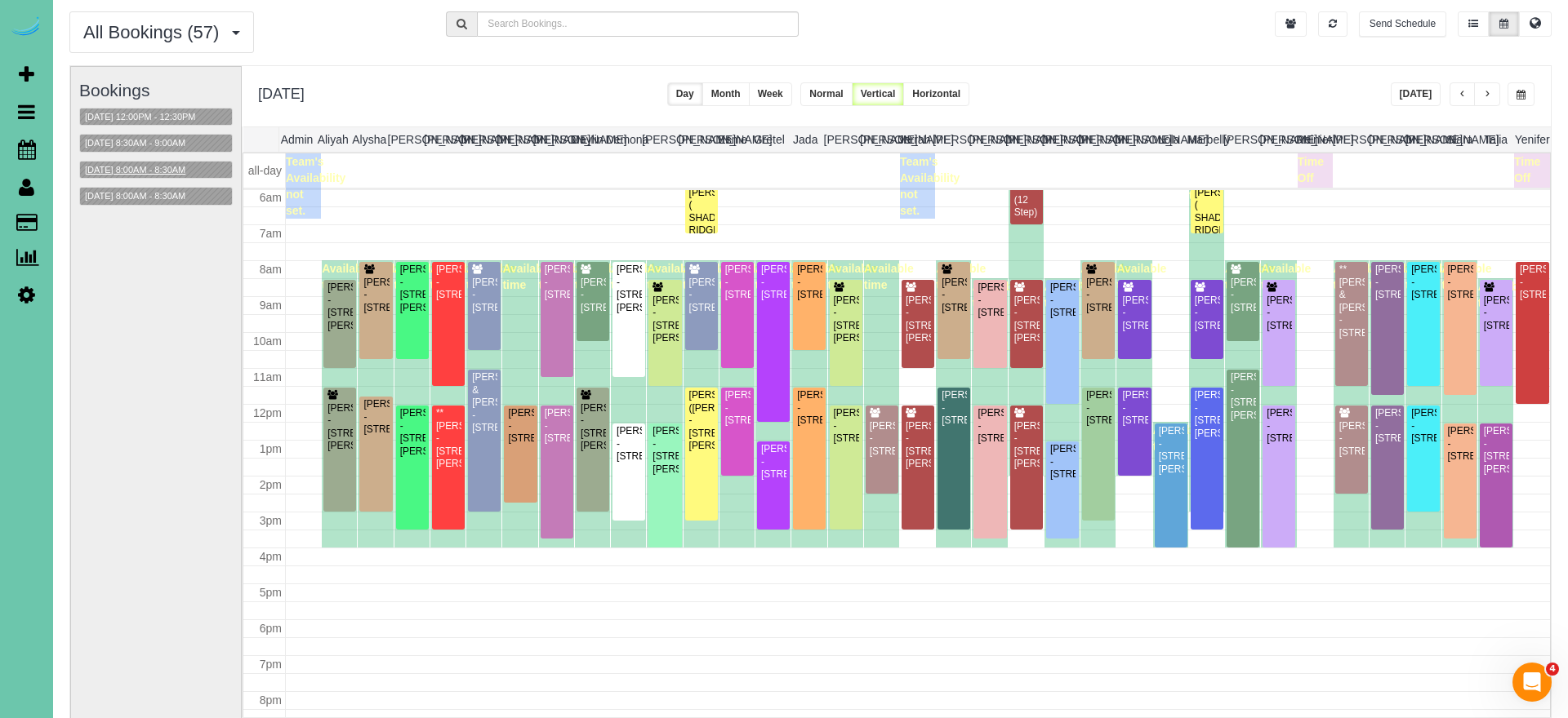
click at [190, 172] on button "[DATE] 8:00AM - 8:30AM" at bounding box center [134, 170] width 110 height 17
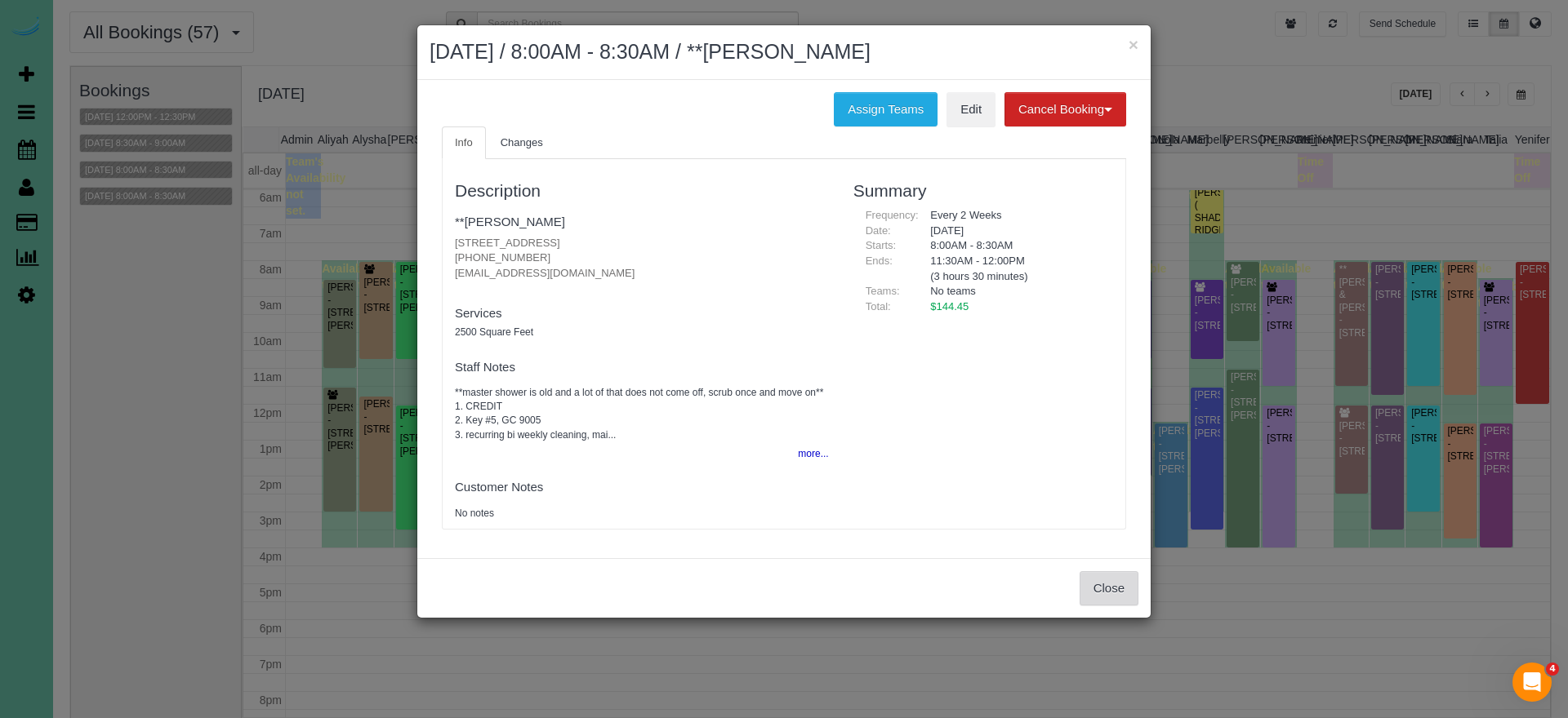
click at [1090, 585] on button "Close" at bounding box center [1109, 588] width 59 height 34
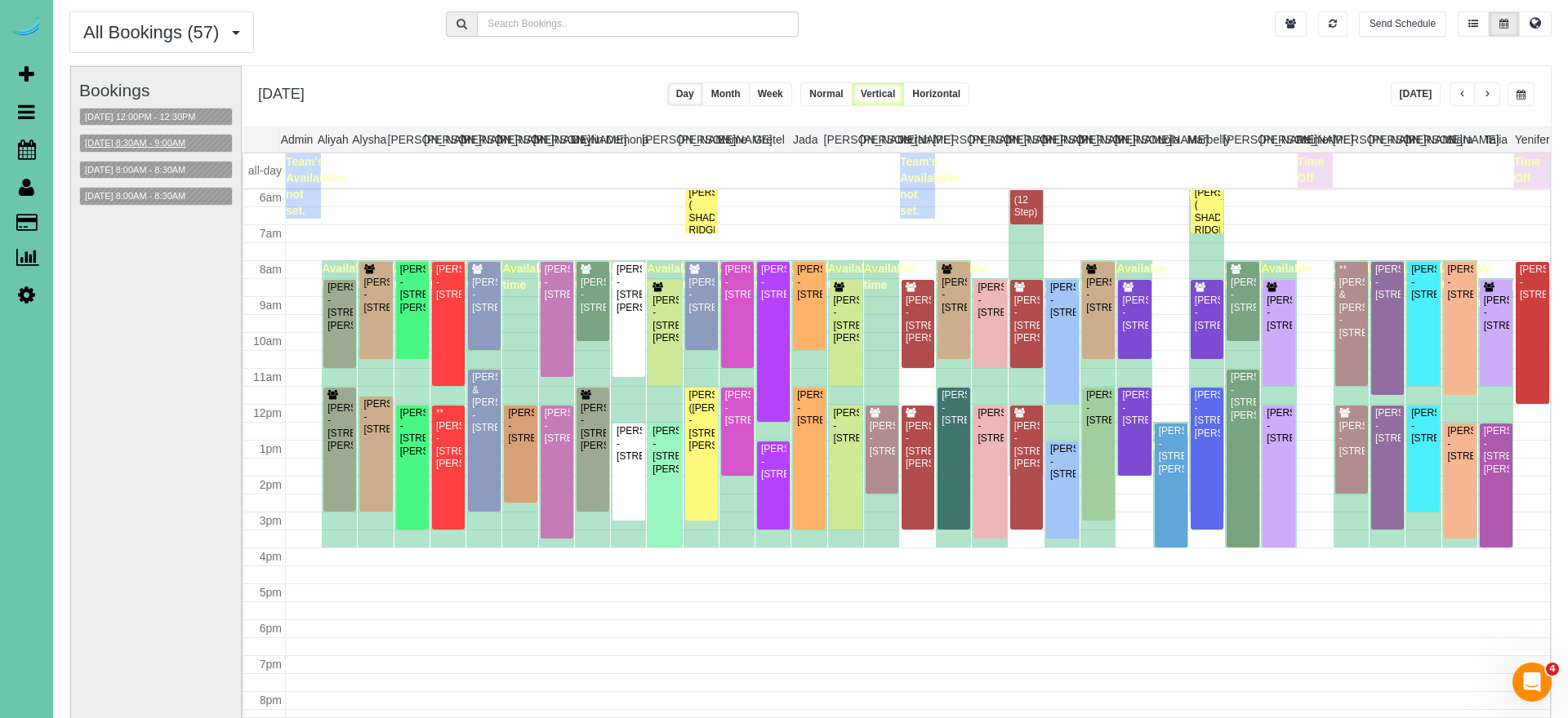
click at [171, 136] on button "09/25/2025 8:30AM - 9:00AM" at bounding box center [134, 143] width 110 height 17
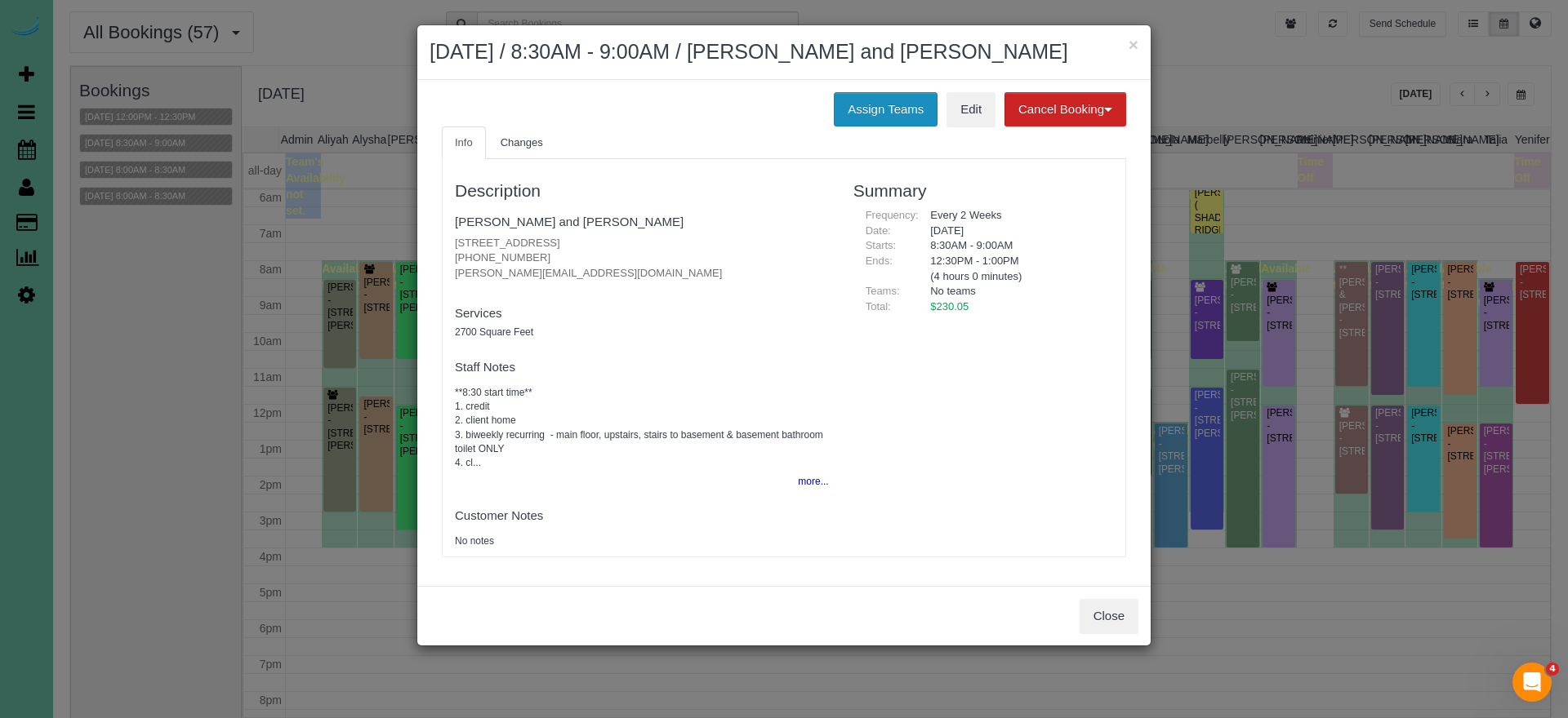
click at [878, 114] on button "Assign Teams" at bounding box center [885, 109] width 103 height 34
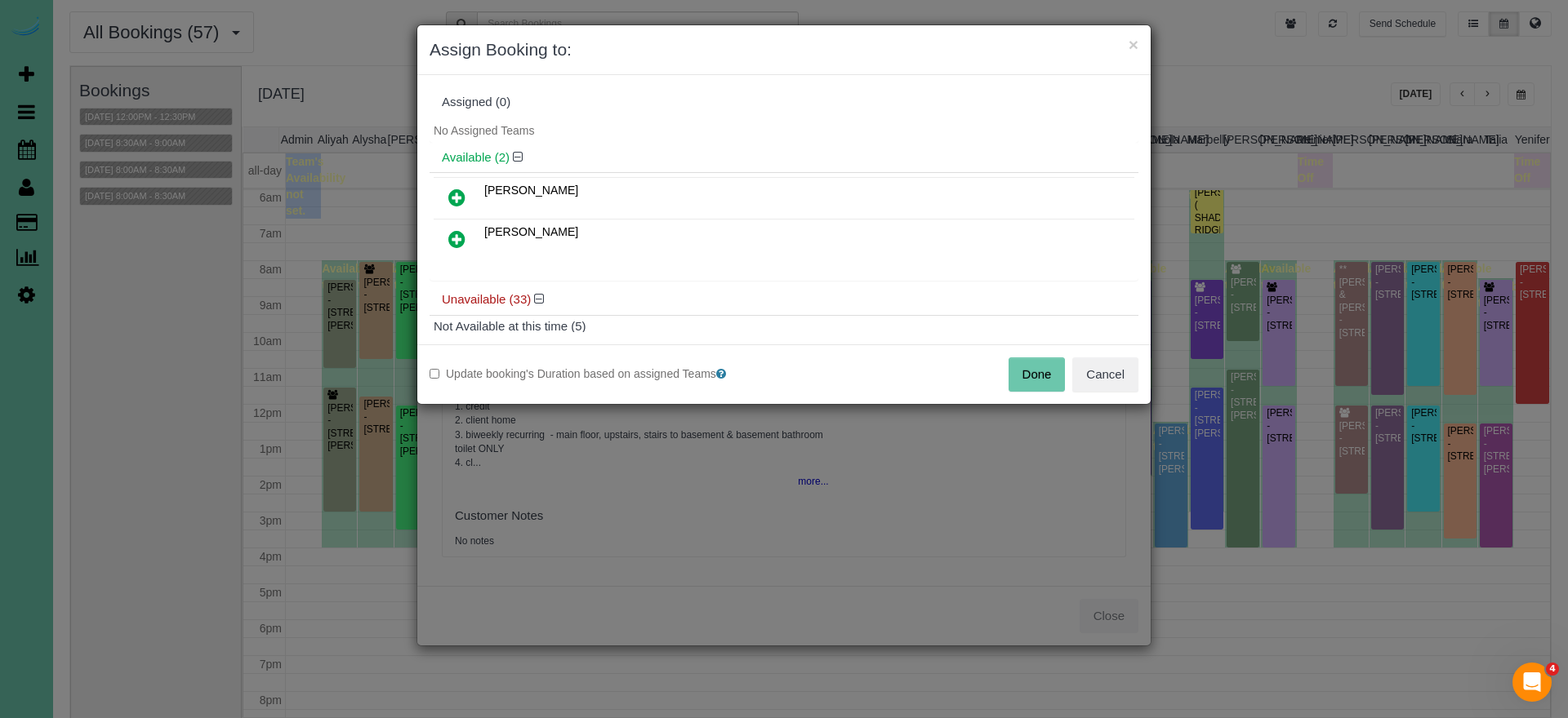
click at [468, 194] on link at bounding box center [456, 198] width 38 height 33
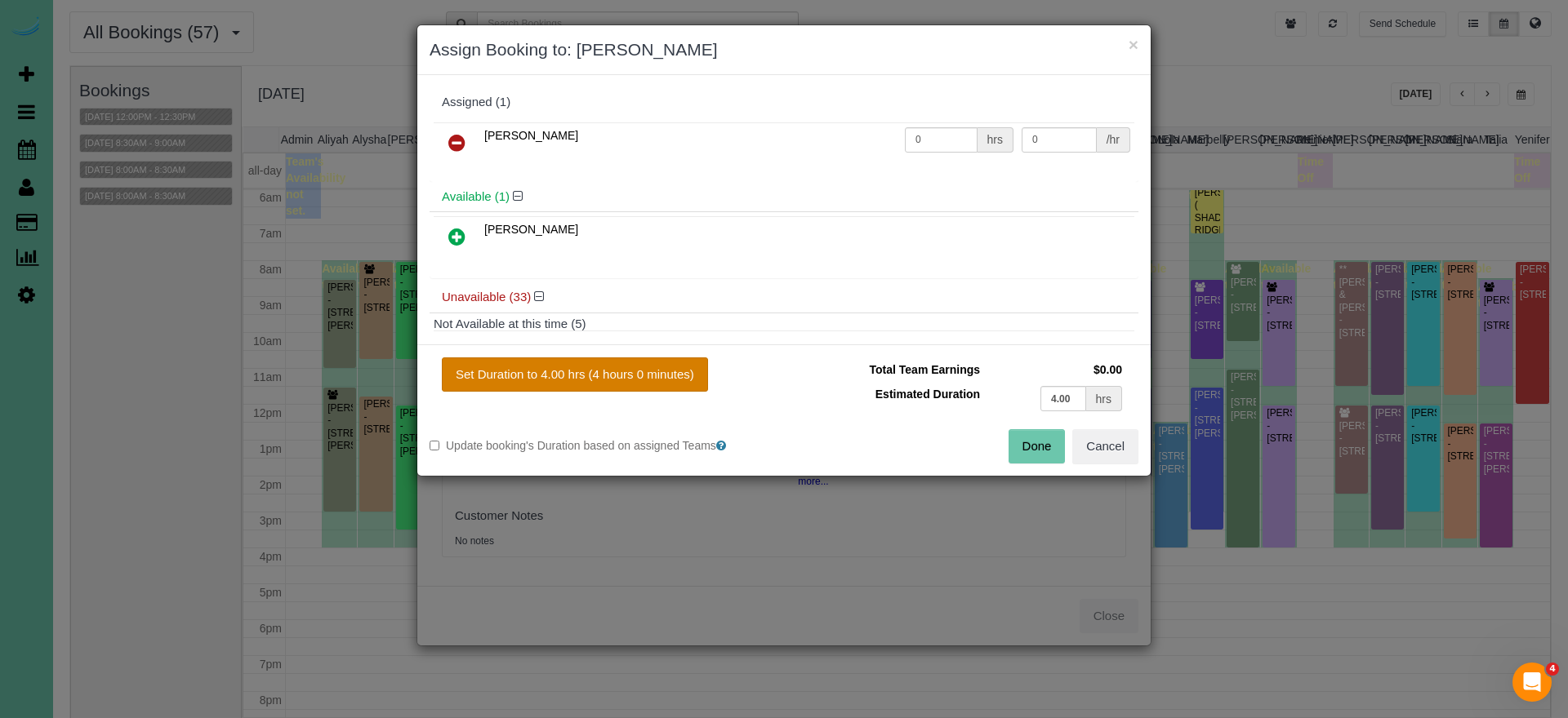
click at [596, 370] on button "Set Duration to 4.00 hrs (4 hours 0 minutes)" at bounding box center [575, 374] width 266 height 34
type input "4.00"
drag, startPoint x: 1053, startPoint y: 460, endPoint x: 1039, endPoint y: 453, distance: 15.7
click at [1053, 460] on button "Done" at bounding box center [1036, 445] width 57 height 34
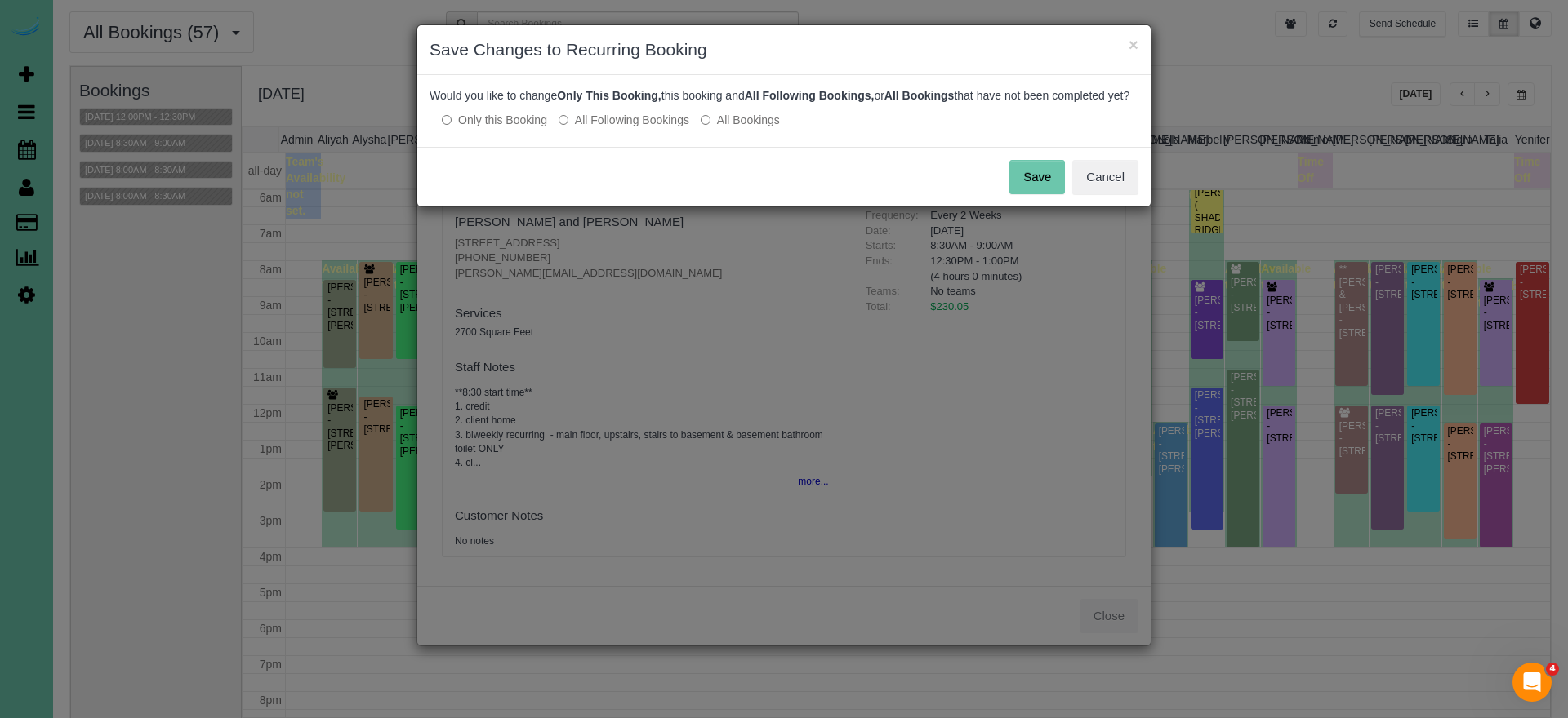
click at [588, 128] on label "All Following Bookings" at bounding box center [624, 120] width 131 height 16
drag, startPoint x: 1030, startPoint y: 189, endPoint x: 1022, endPoint y: 187, distance: 8.2
click at [1030, 189] on button "Save" at bounding box center [1036, 177] width 56 height 34
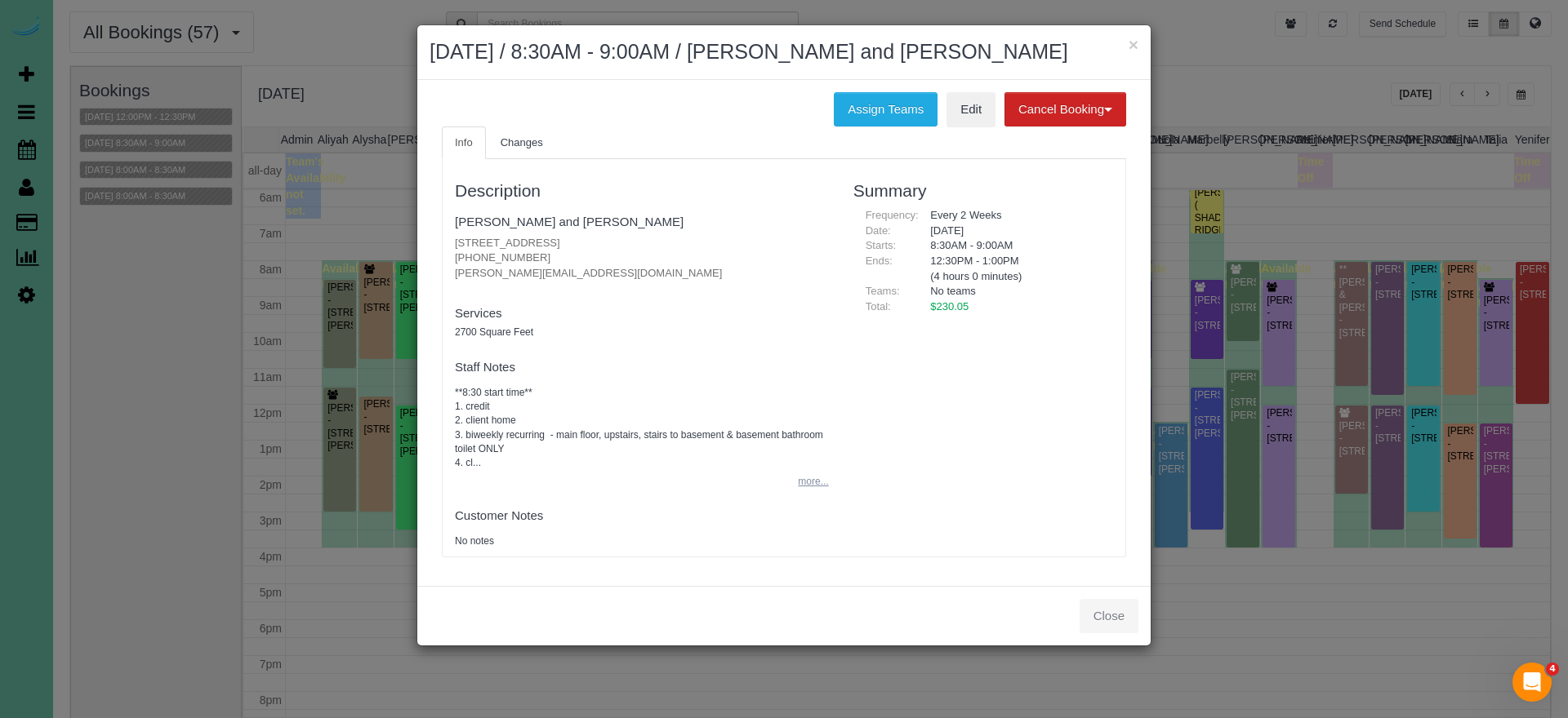
click at [815, 477] on button "more..." at bounding box center [808, 482] width 40 height 24
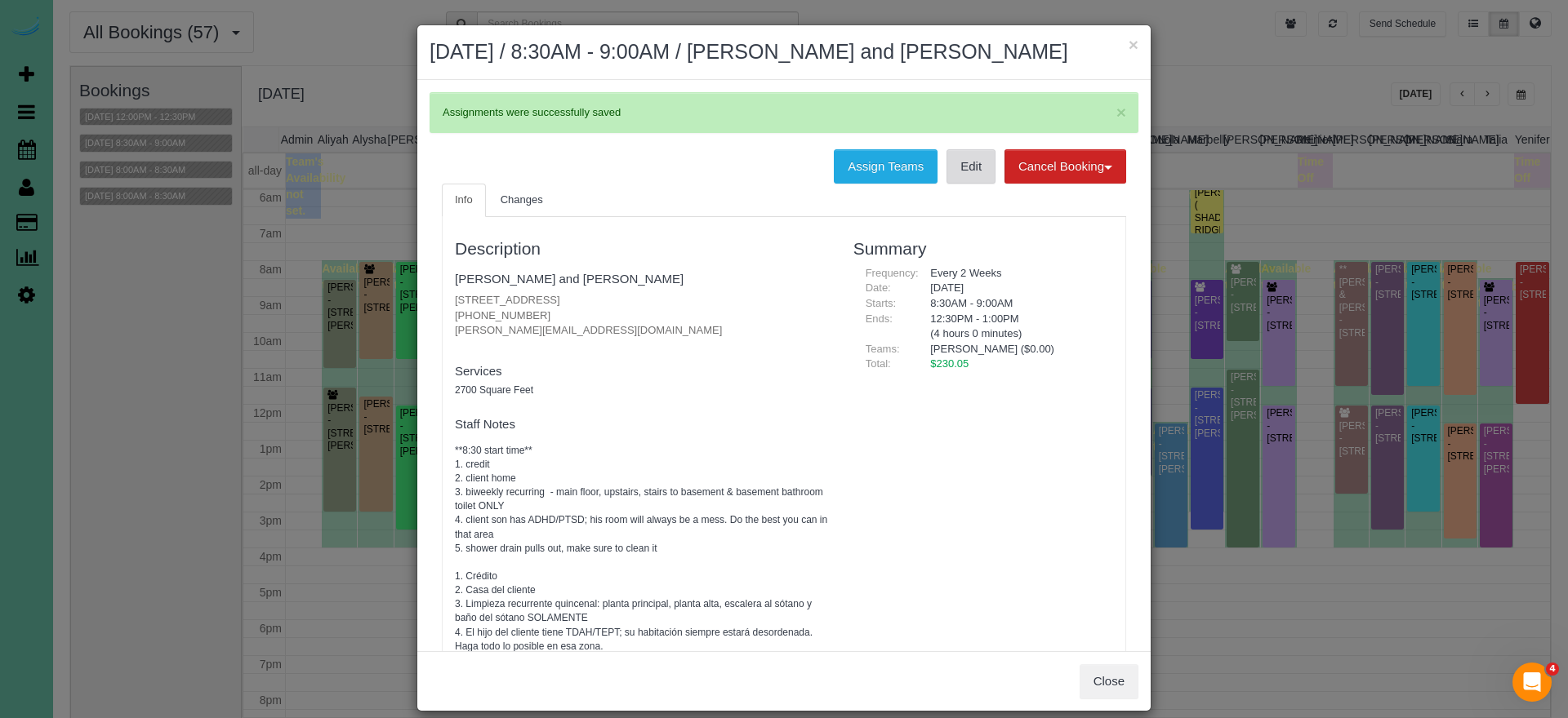
click at [976, 159] on link "Edit" at bounding box center [971, 166] width 49 height 34
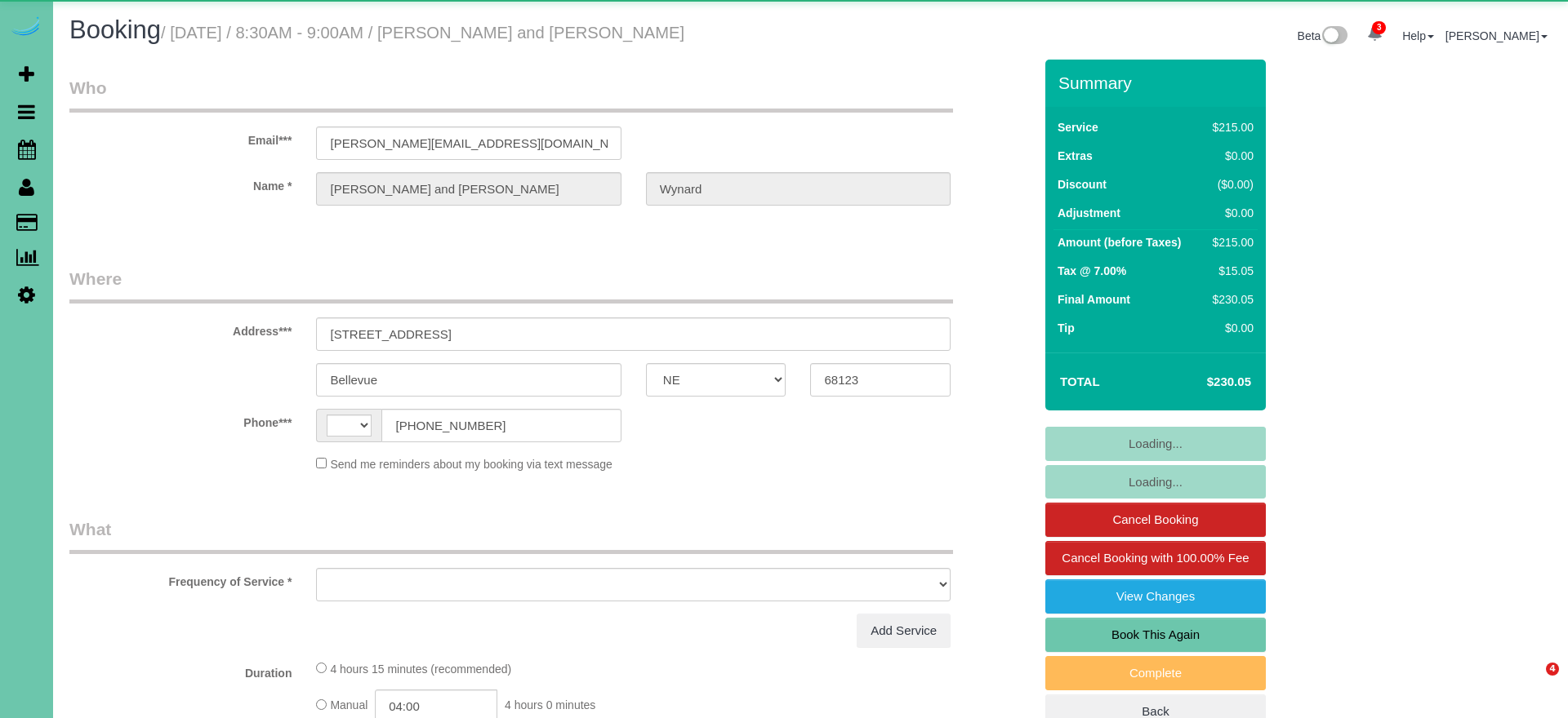
select select "NE"
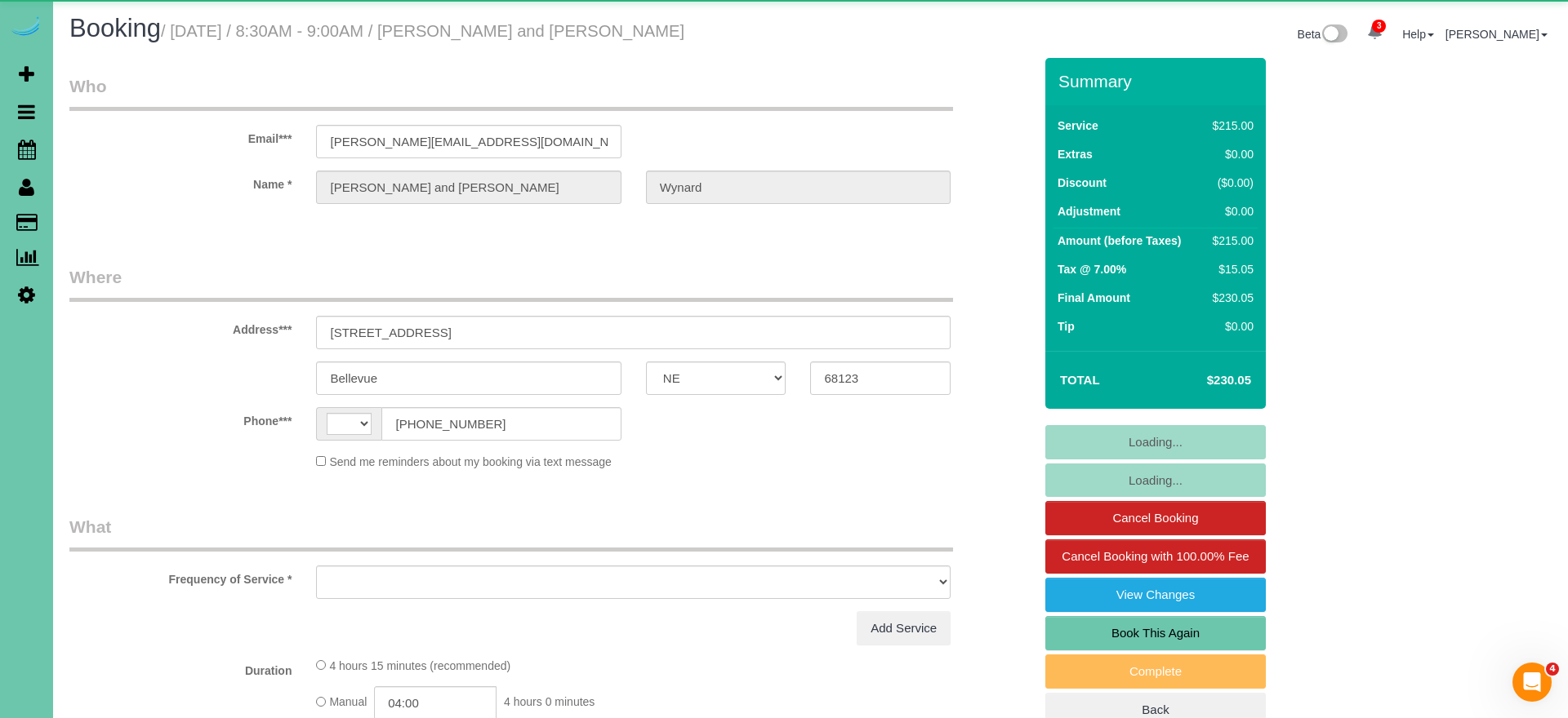
select select "string:[GEOGRAPHIC_DATA]"
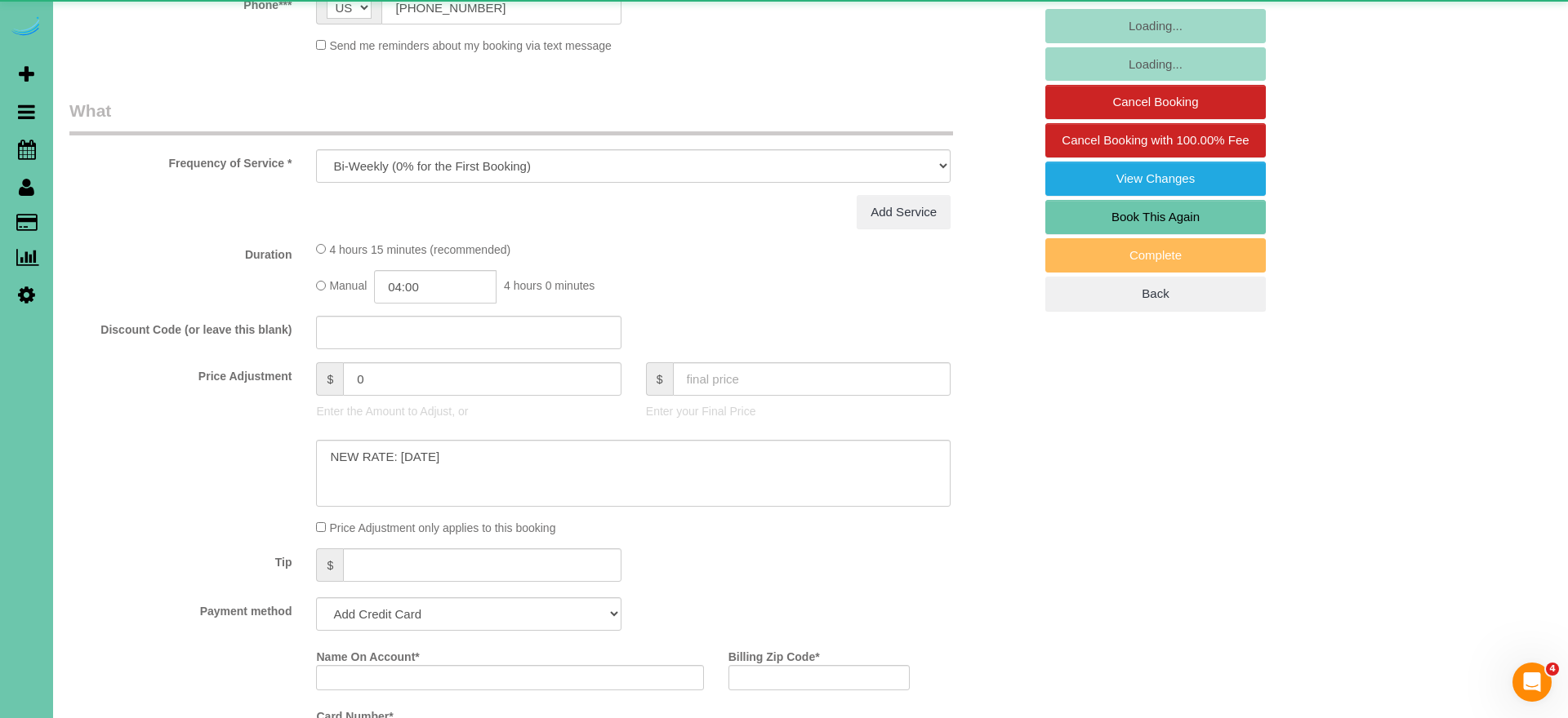
select select "object:681"
select select "string:fspay-8d3f6f6b-058a-4903-8dd2-f96020c5a340"
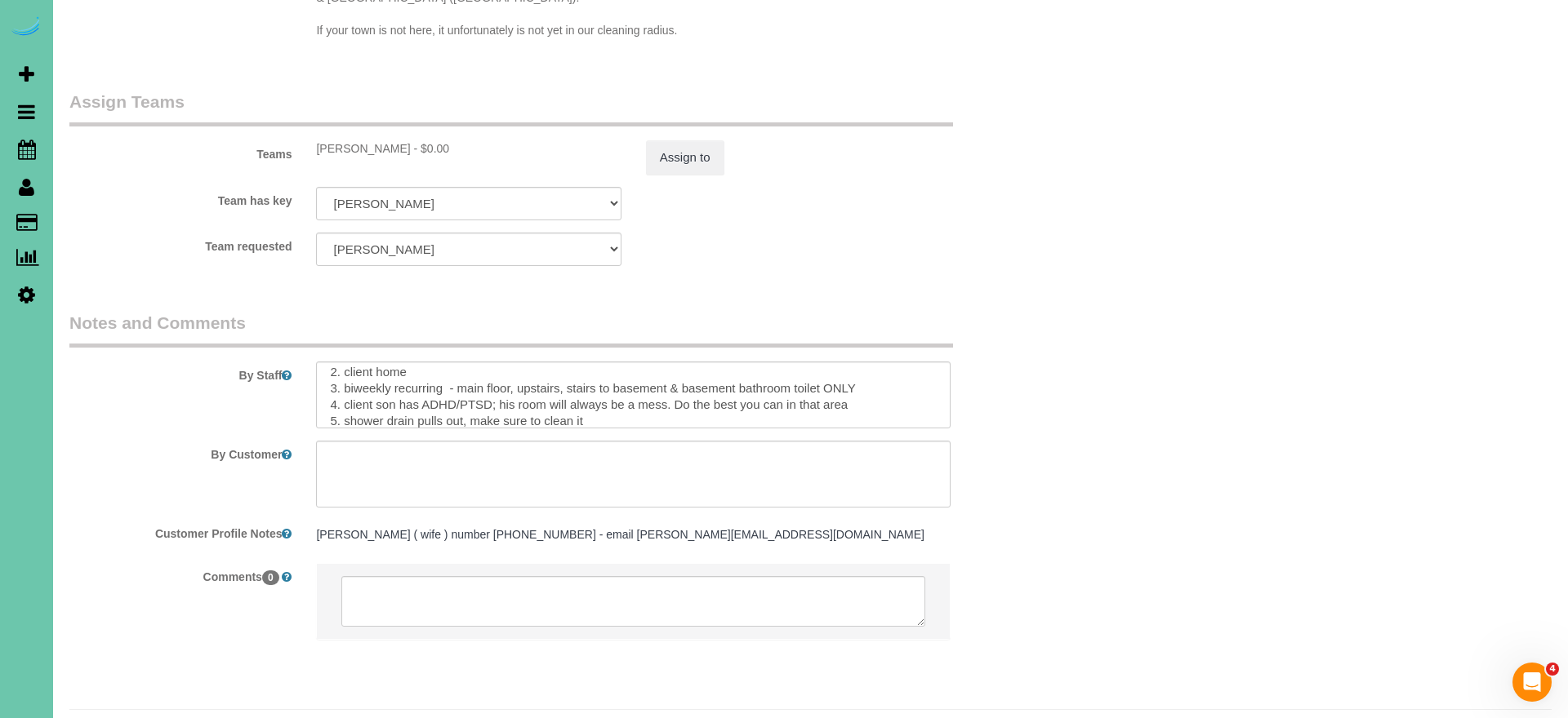
scroll to position [50, 0]
click at [870, 361] on textarea at bounding box center [633, 394] width 635 height 67
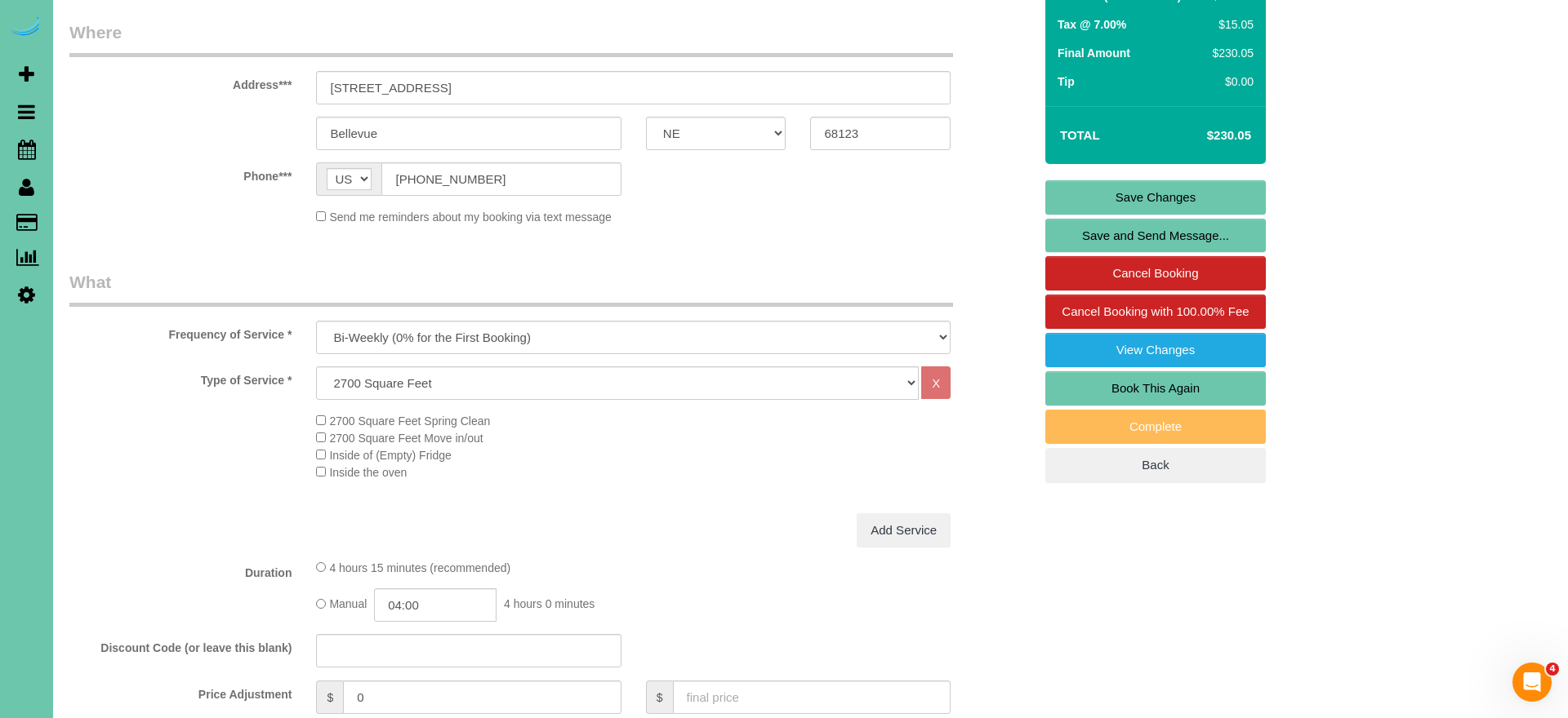
scroll to position [148, 0]
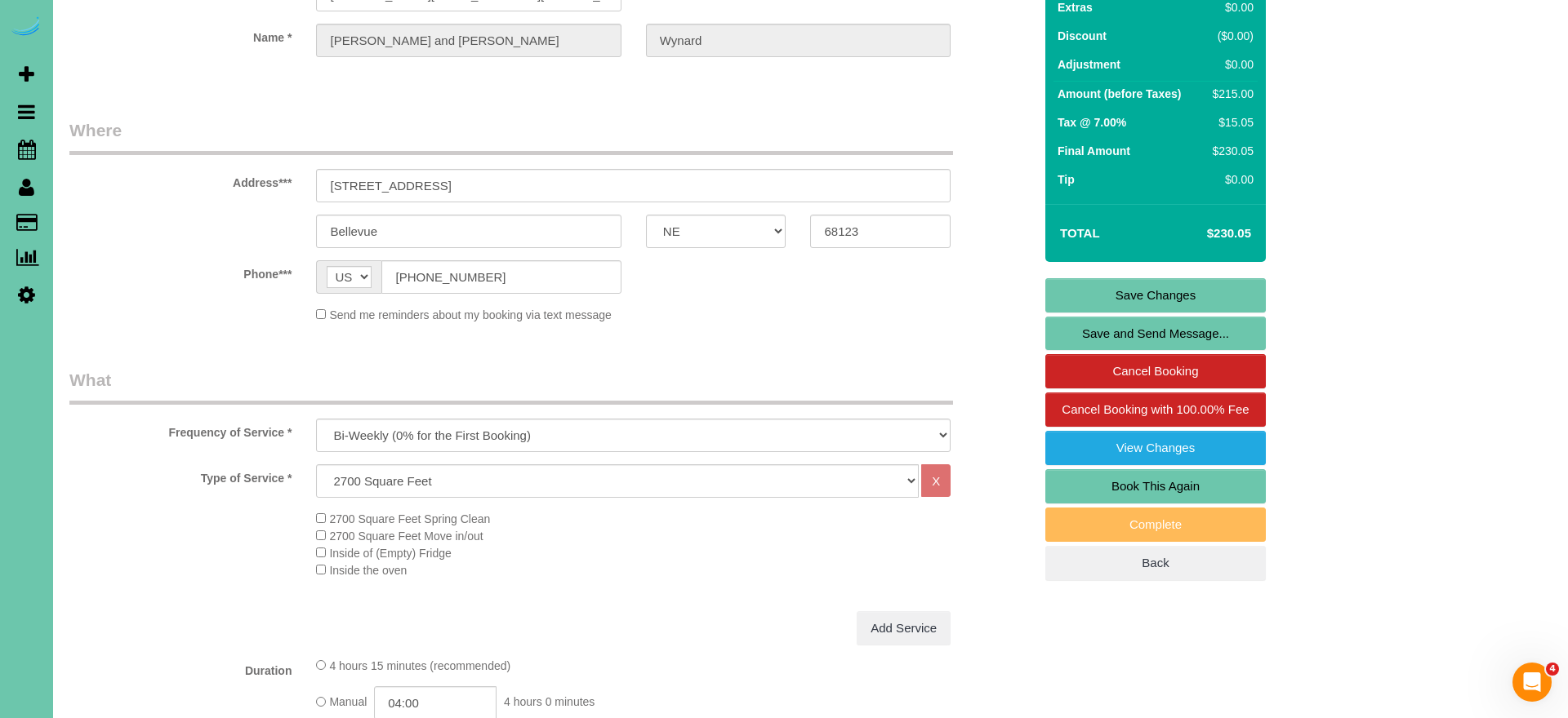
type textarea "**8:30 start time** 1. credit 2. client home 3. biweekly recurring - main floor…"
click at [1092, 289] on link "Save Changes" at bounding box center [1155, 295] width 220 height 34
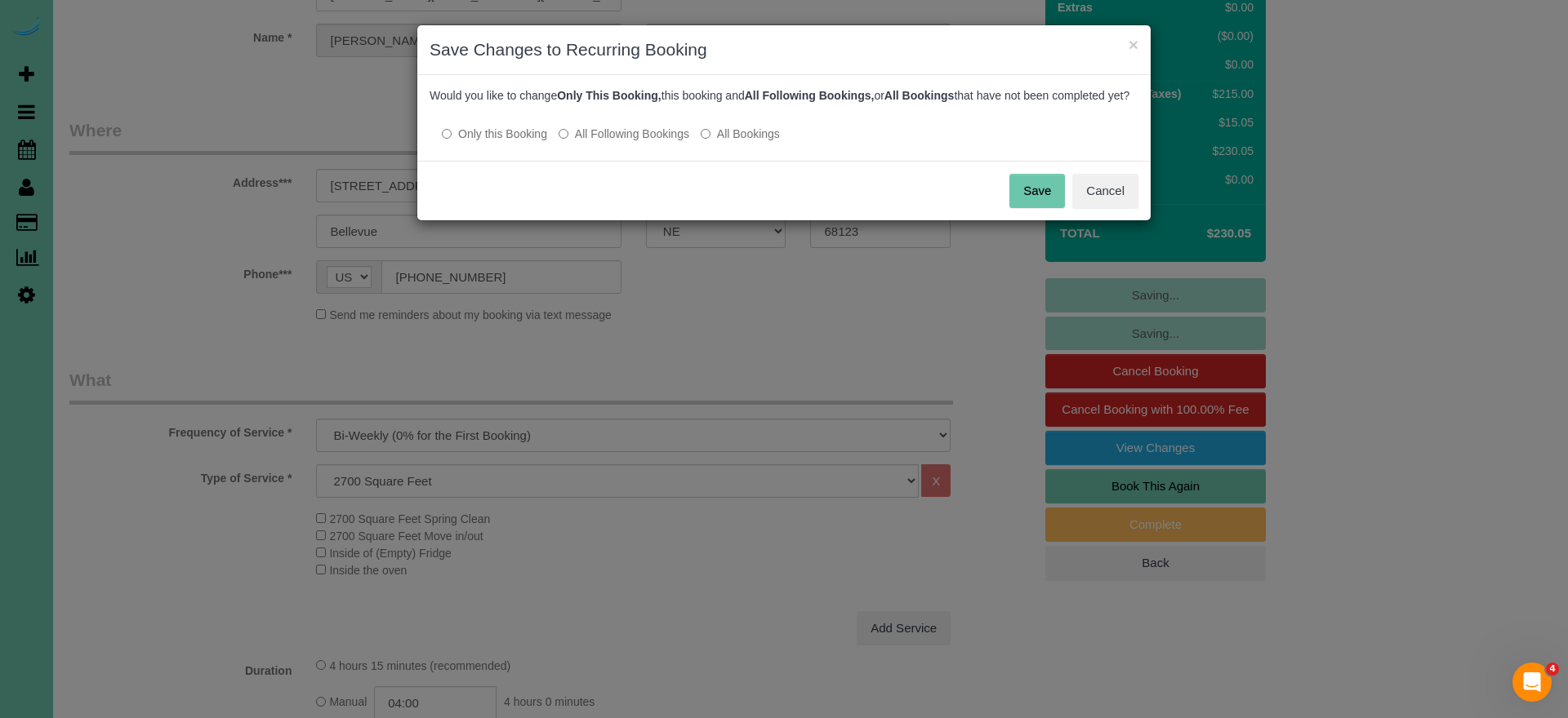
click at [639, 142] on label "All Following Bookings" at bounding box center [624, 134] width 131 height 16
click at [1032, 208] on button "Save" at bounding box center [1036, 190] width 56 height 34
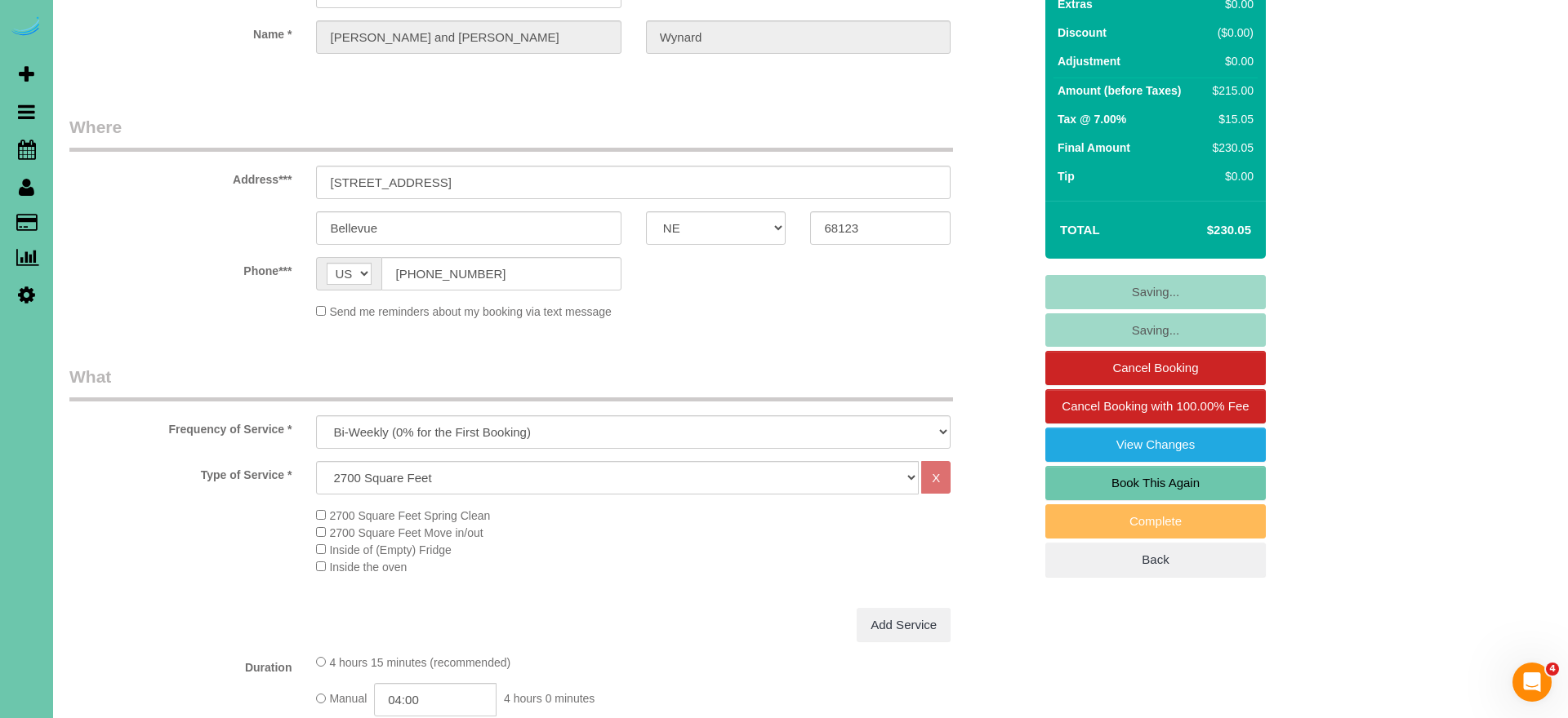
scroll to position [152, 0]
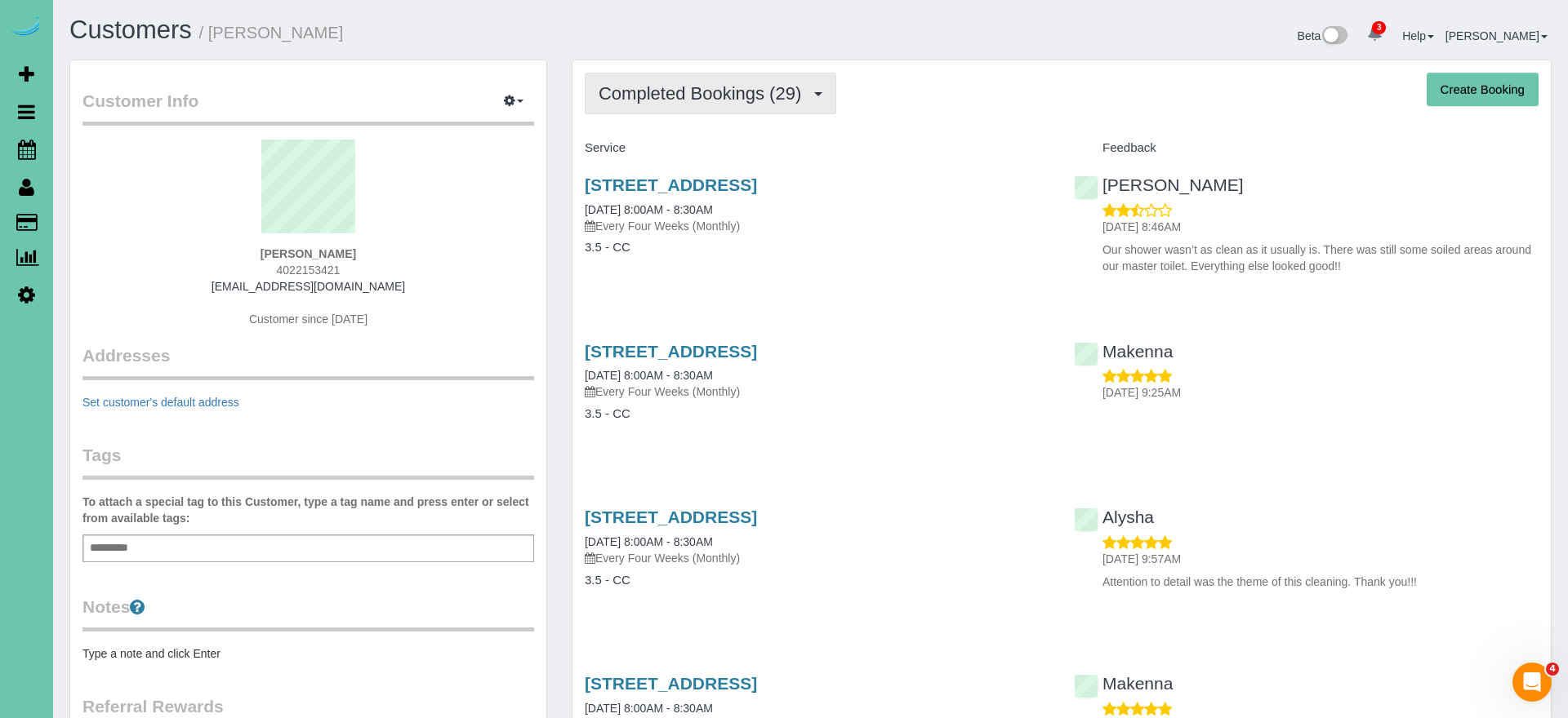
click at [714, 113] on button "Completed Bookings (29)" at bounding box center [710, 93] width 252 height 42
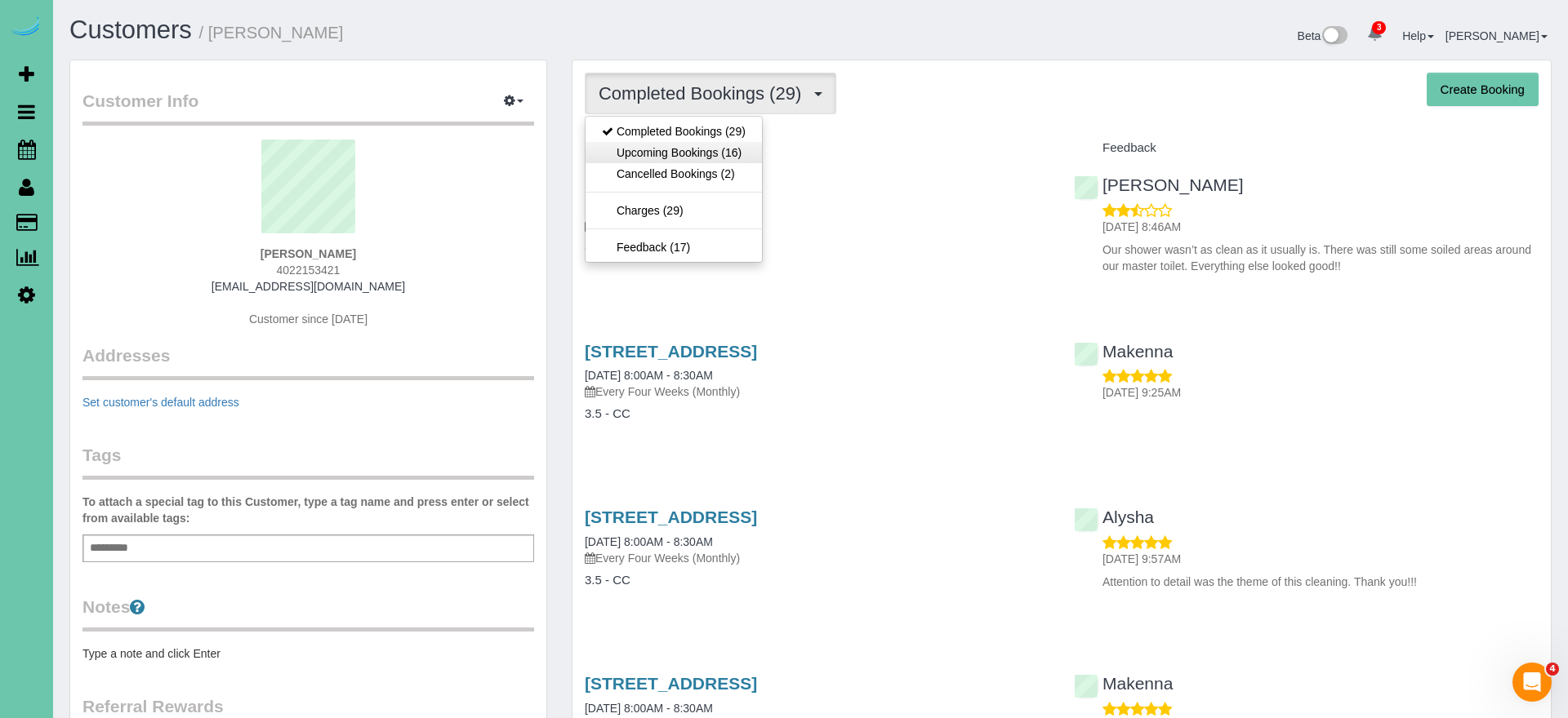
click at [709, 151] on link "Upcoming Bookings (16)" at bounding box center [673, 152] width 177 height 21
